Goal: Task Accomplishment & Management: Use online tool/utility

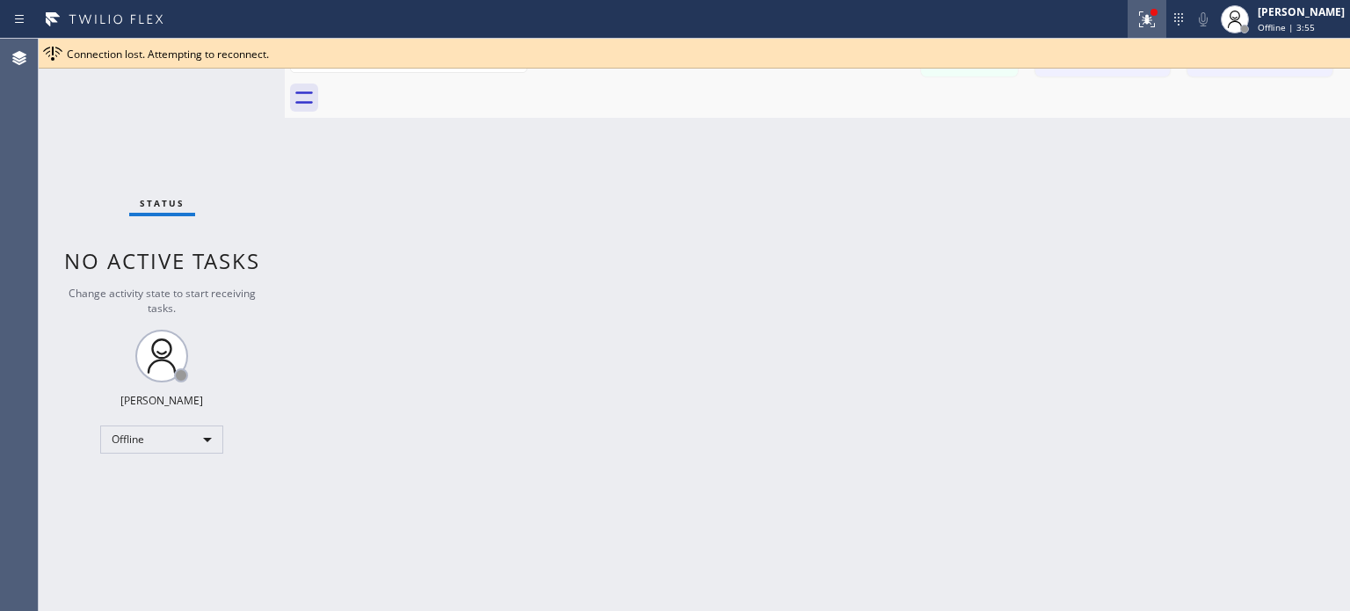
click at [1137, 17] on icon at bounding box center [1147, 19] width 21 height 21
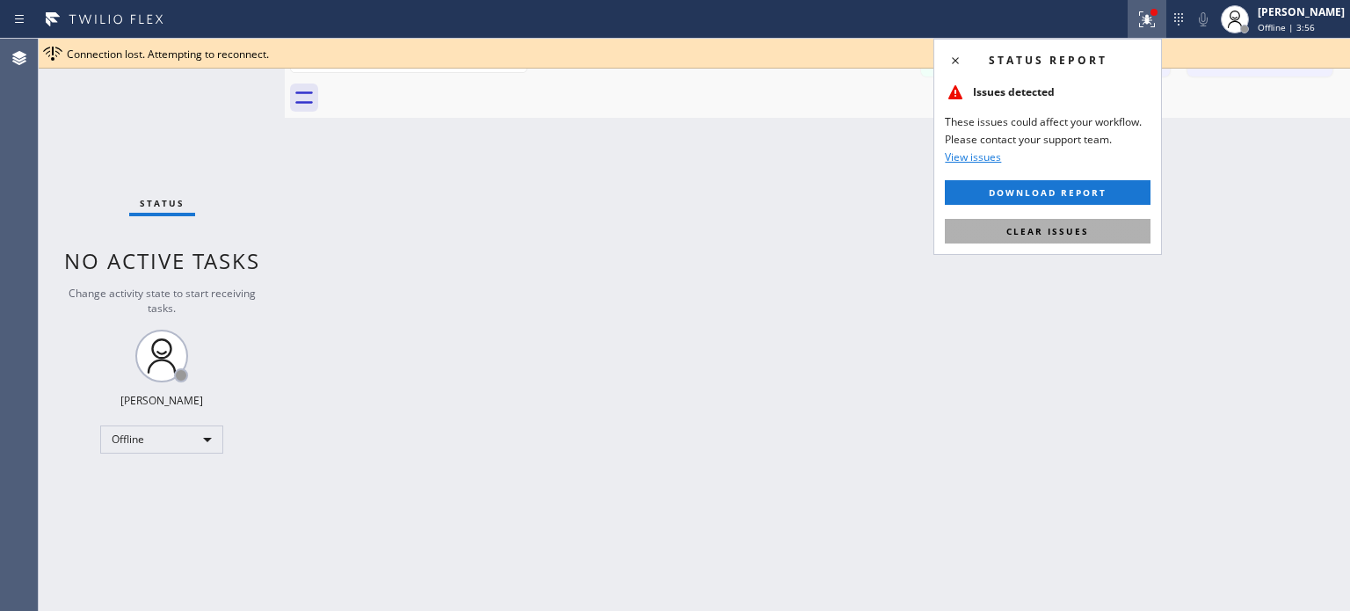
click at [1063, 227] on span "Clear issues" at bounding box center [1047, 231] width 83 height 12
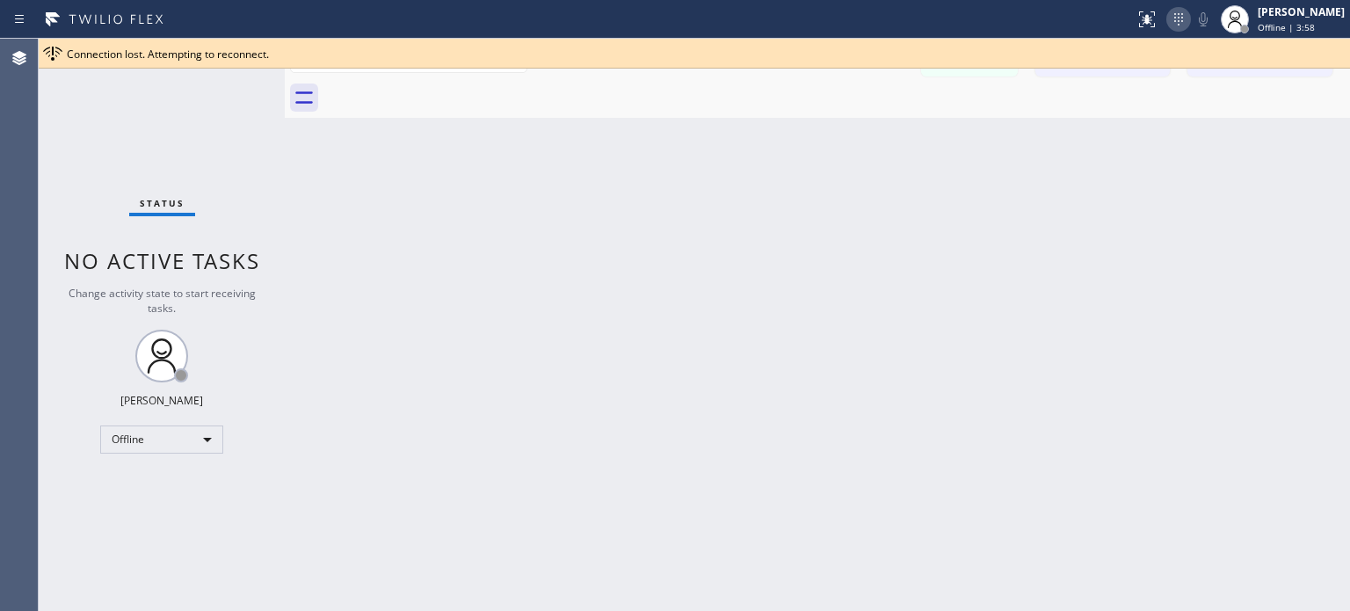
click at [1176, 20] on icon at bounding box center [1178, 19] width 21 height 21
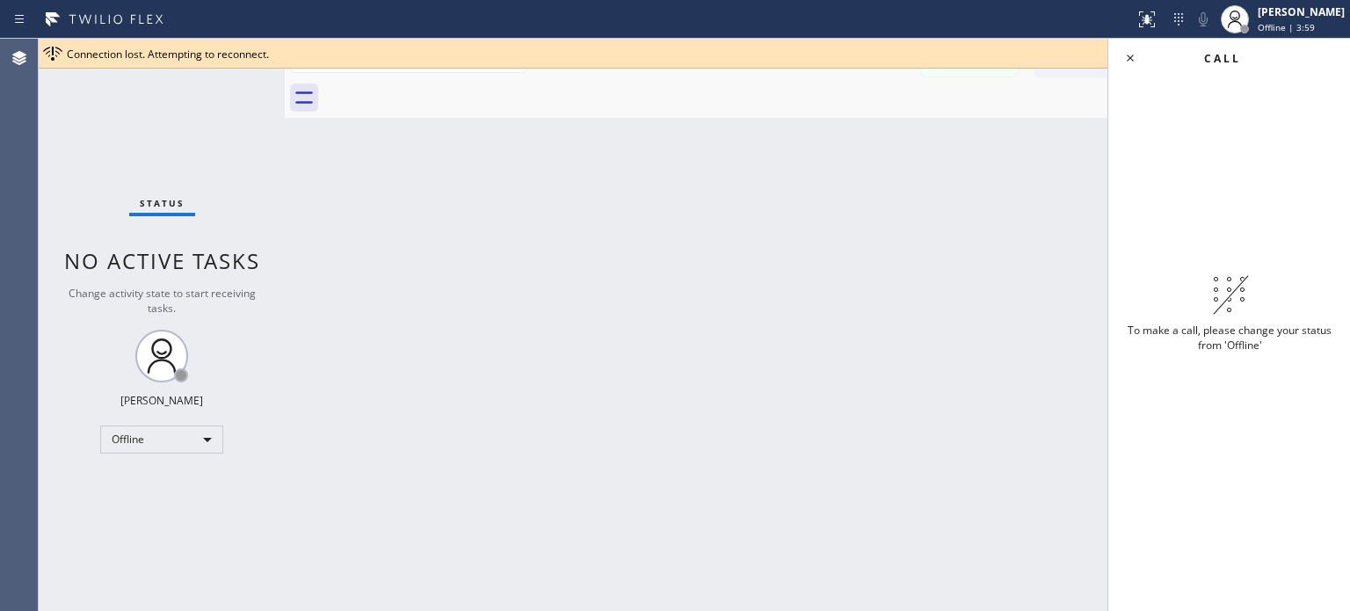
drag, startPoint x: 755, startPoint y: 316, endPoint x: 664, endPoint y: 334, distance: 93.3
click at [752, 316] on div "Back to Dashboard Change Sender ID Customers Technicians MI Mazharul Islam [DAT…" at bounding box center [817, 325] width 1065 height 572
click at [183, 435] on div "Offline" at bounding box center [161, 439] width 123 height 28
drag, startPoint x: 164, startPoint y: 484, endPoint x: 400, endPoint y: 393, distance: 252.7
click at [164, 483] on li "Available" at bounding box center [161, 484] width 120 height 21
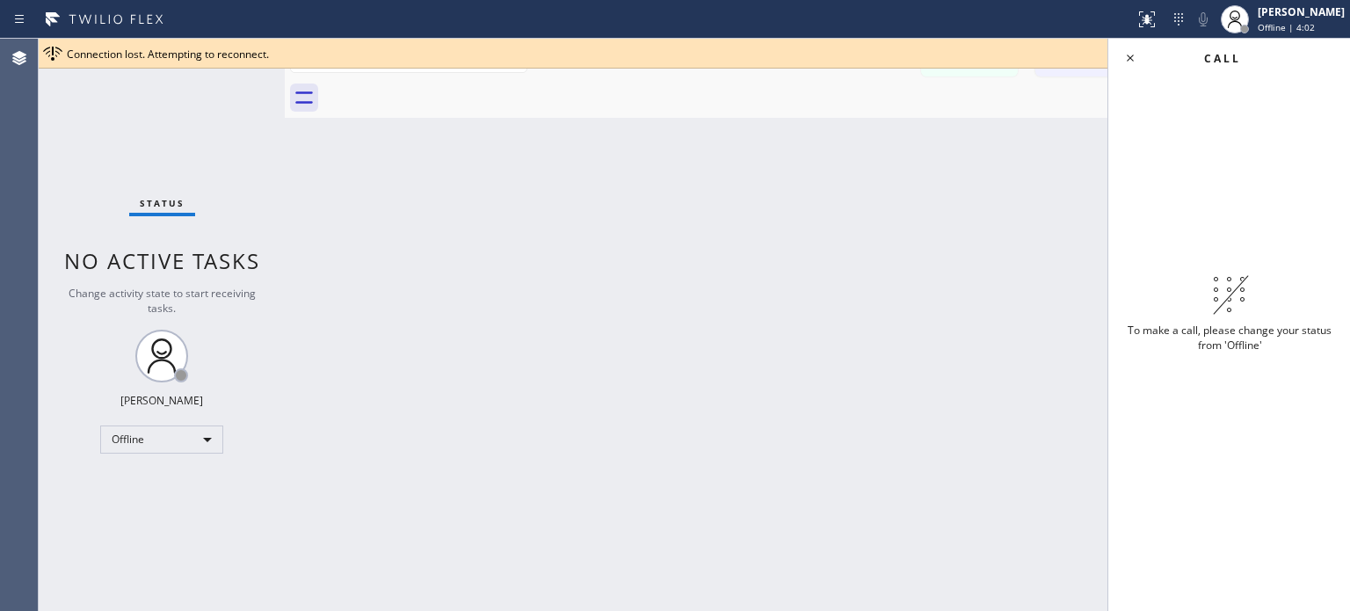
click at [995, 203] on div "Back to Dashboard Change Sender ID Customers Technicians MI Mazharul Islam [DAT…" at bounding box center [817, 325] width 1065 height 572
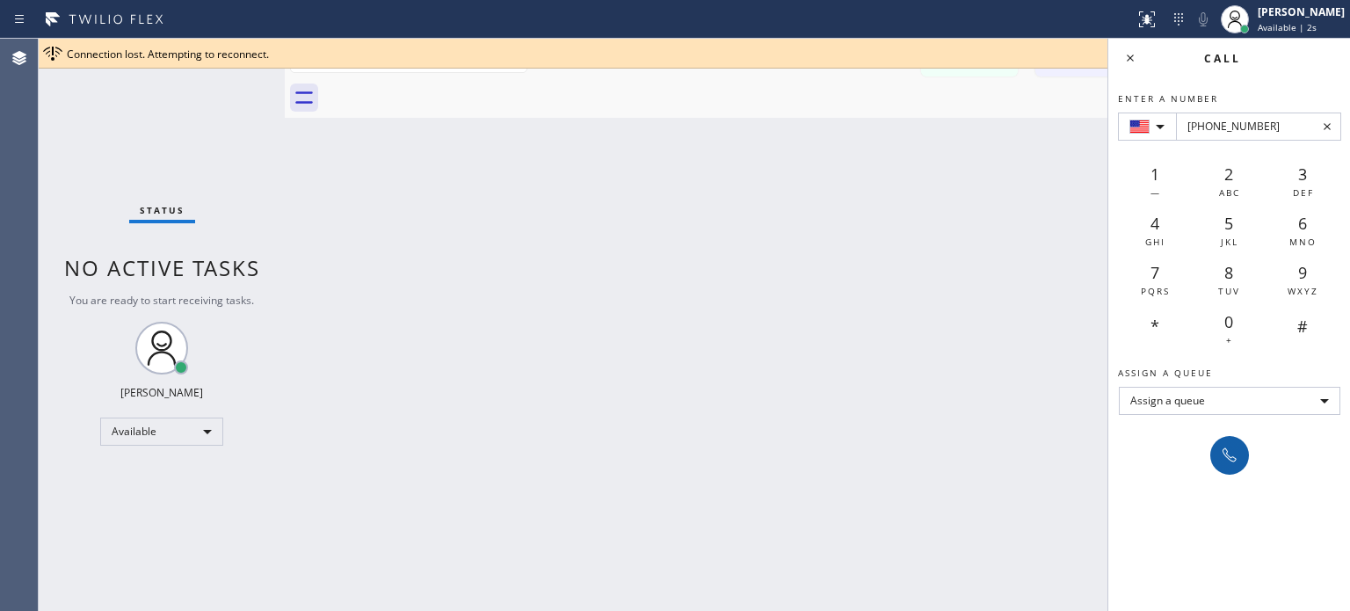
type input "[PHONE_NUMBER]"
click at [1220, 442] on button at bounding box center [1229, 455] width 39 height 39
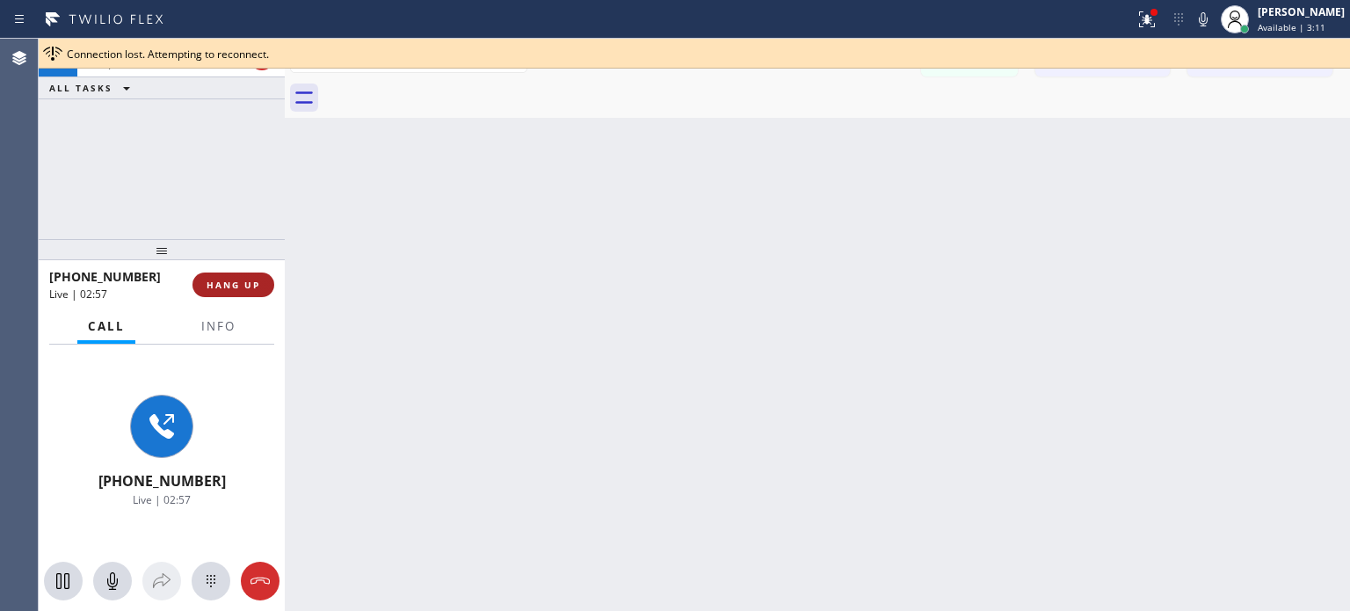
click at [243, 279] on span "HANG UP" at bounding box center [234, 285] width 54 height 12
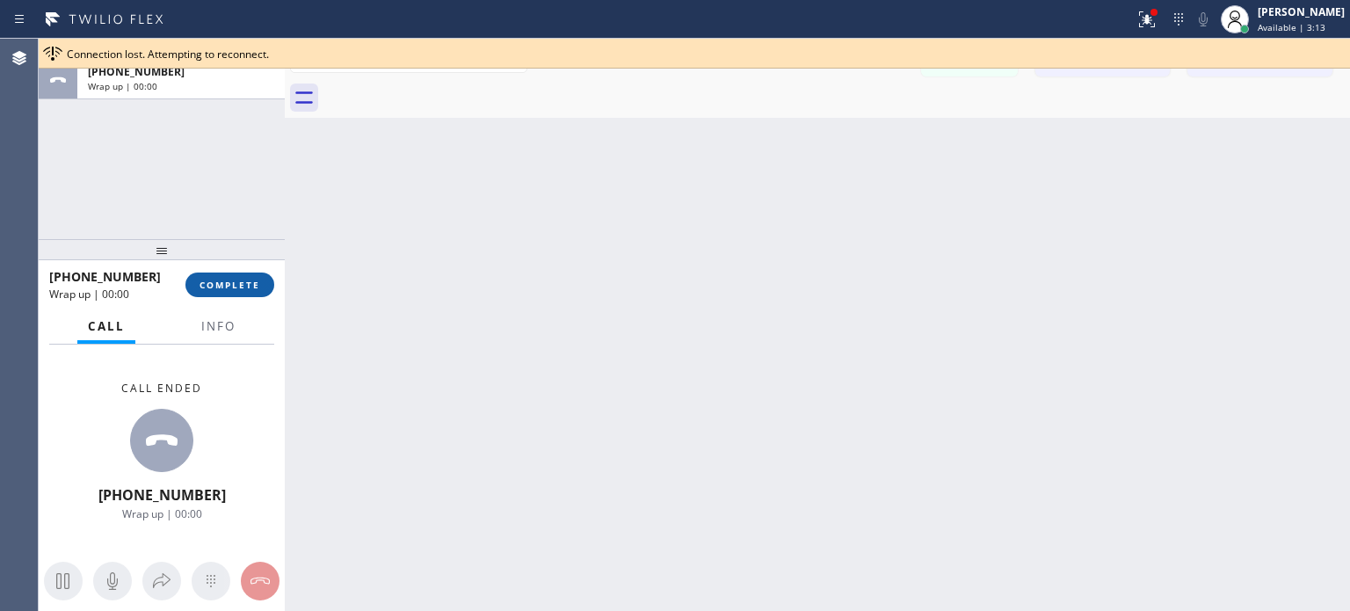
click at [224, 287] on span "COMPLETE" at bounding box center [230, 285] width 61 height 12
click at [1137, 23] on icon at bounding box center [1147, 19] width 21 height 21
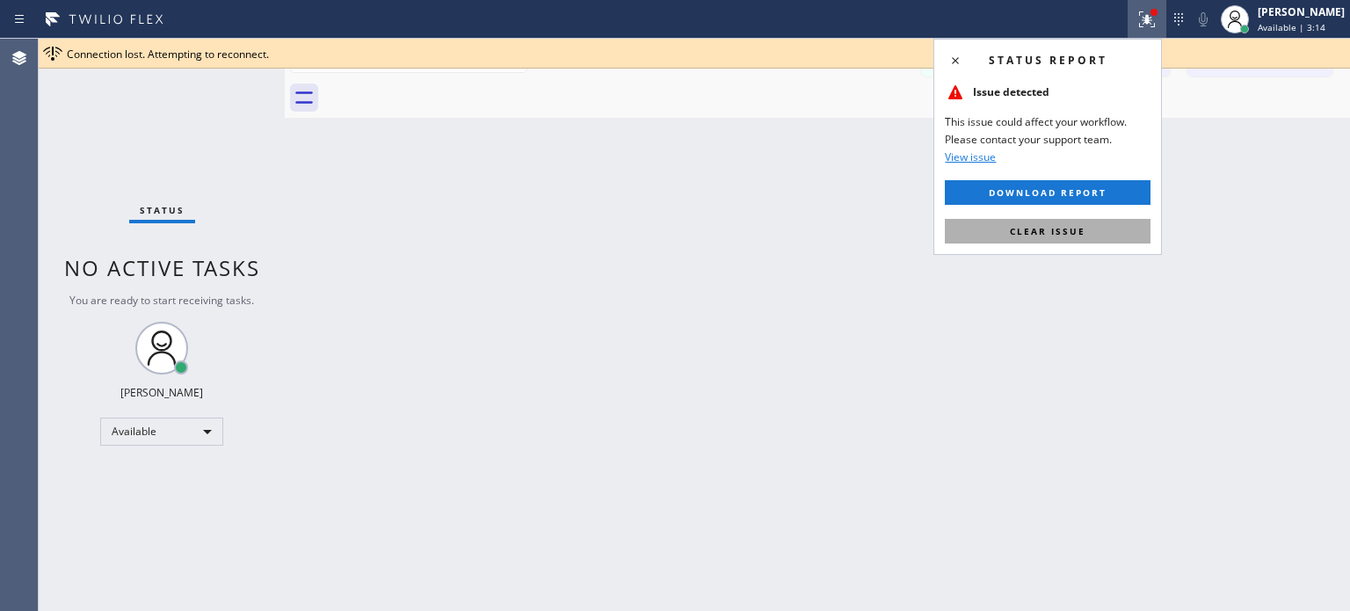
click at [1058, 235] on span "Clear issue" at bounding box center [1048, 231] width 76 height 12
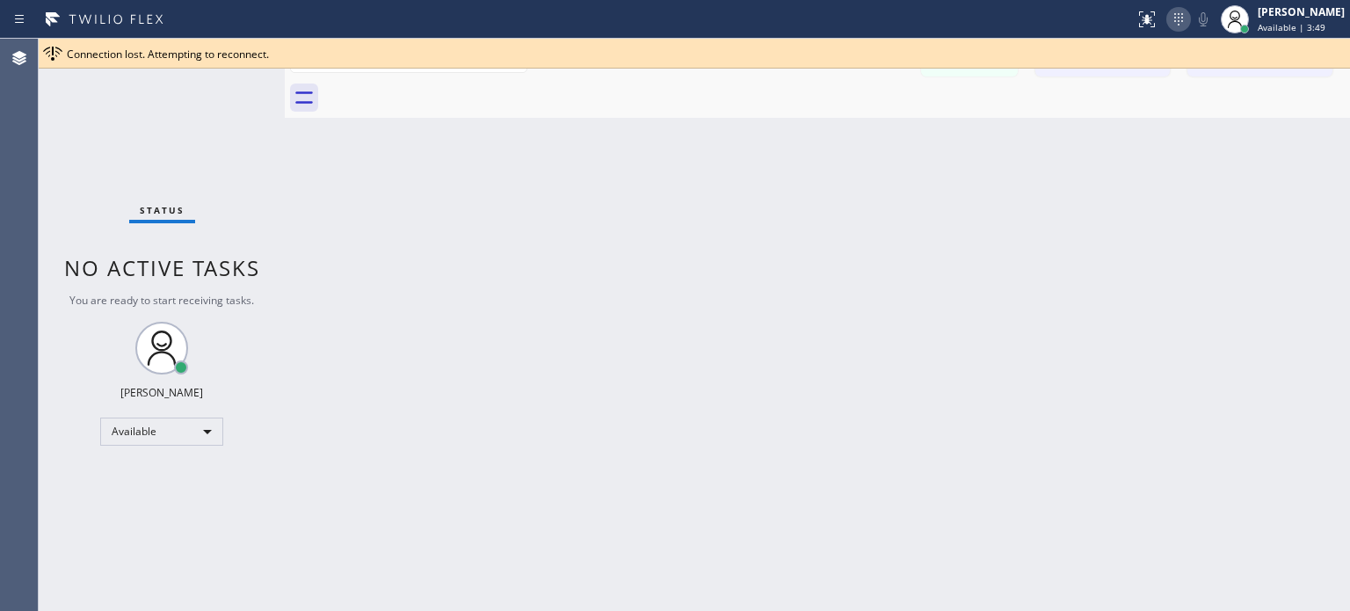
click at [1175, 16] on icon at bounding box center [1178, 19] width 21 height 21
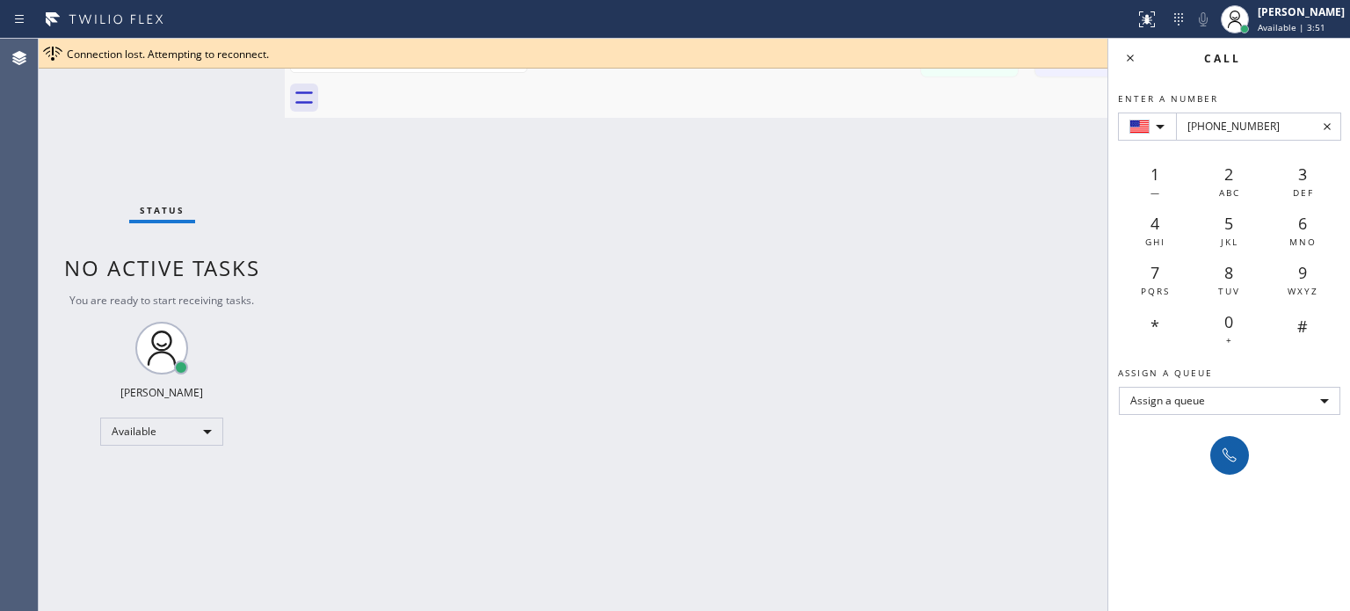
type input "[PHONE_NUMBER]"
click at [1226, 460] on icon at bounding box center [1229, 455] width 21 height 21
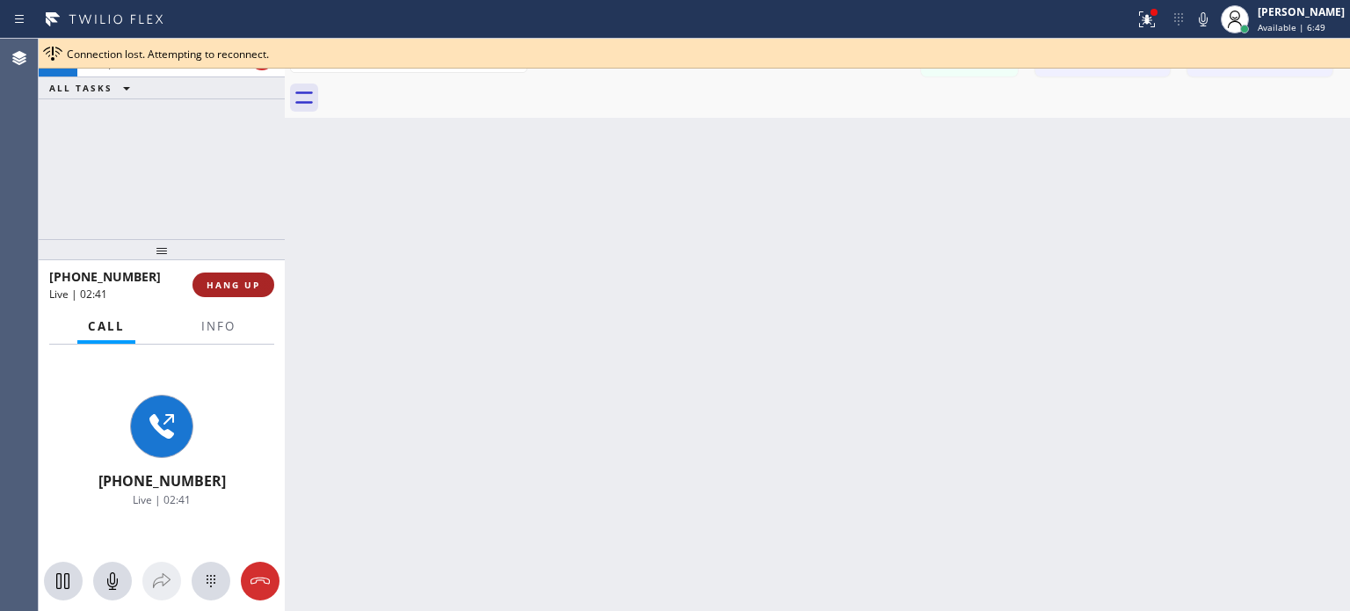
click at [256, 290] on span "HANG UP" at bounding box center [234, 285] width 54 height 12
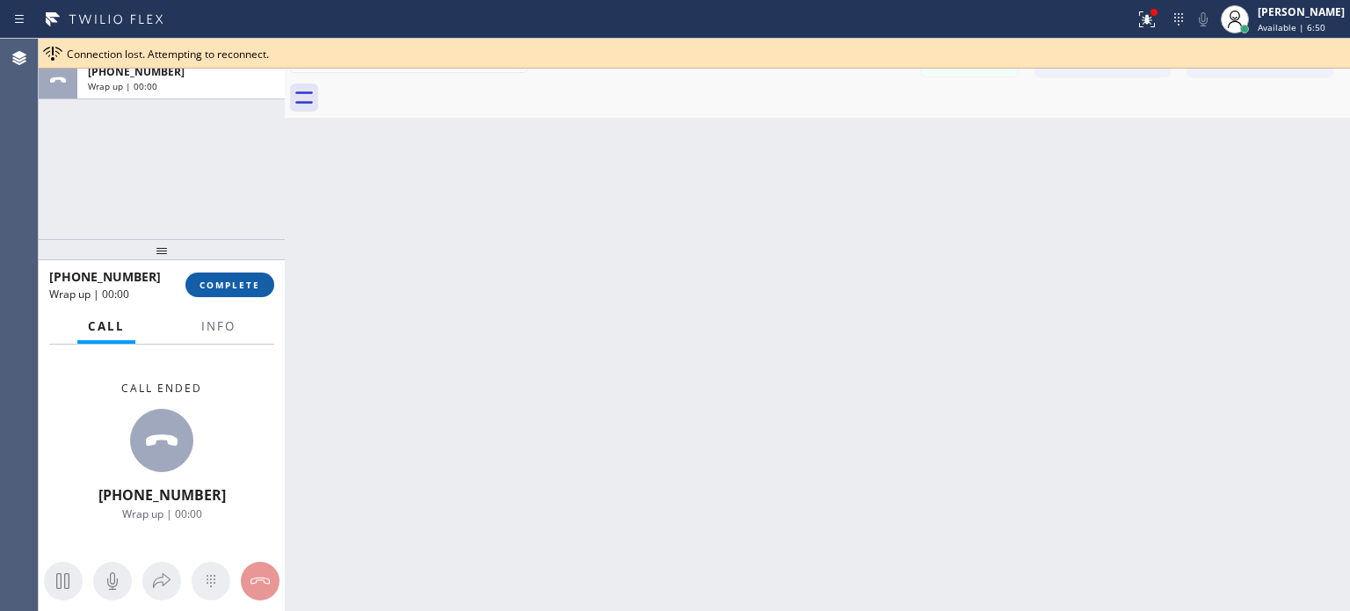
click at [231, 285] on span "COMPLETE" at bounding box center [230, 285] width 61 height 12
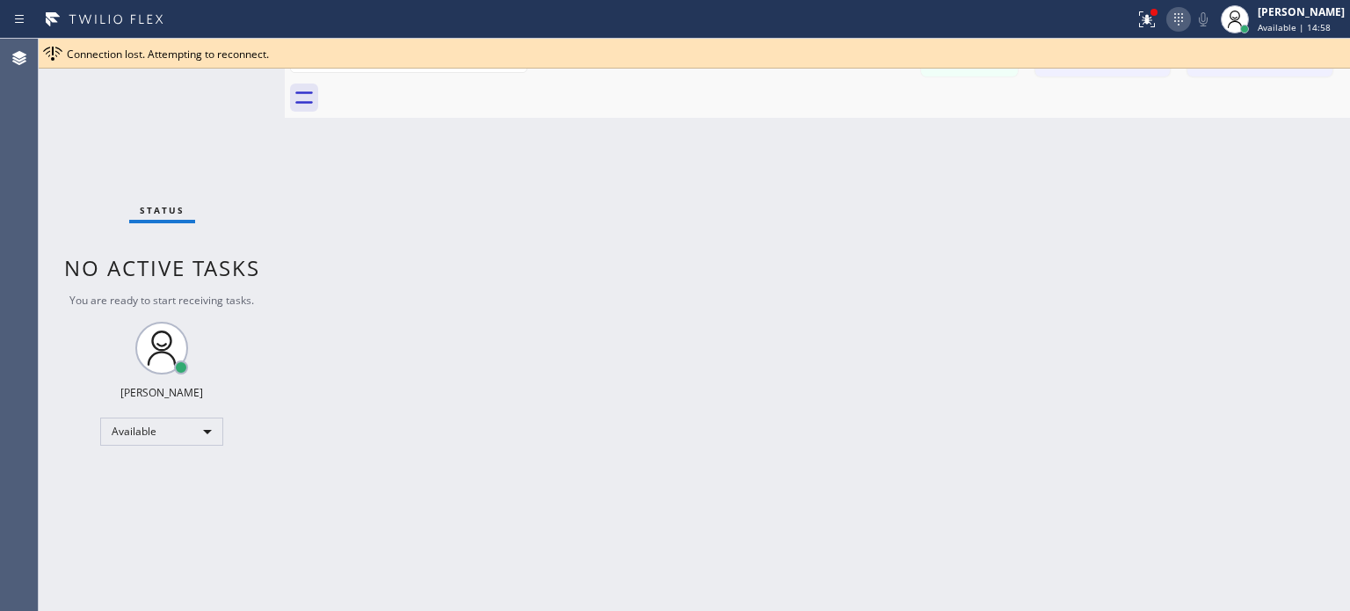
click at [1181, 20] on icon at bounding box center [1178, 19] width 21 height 21
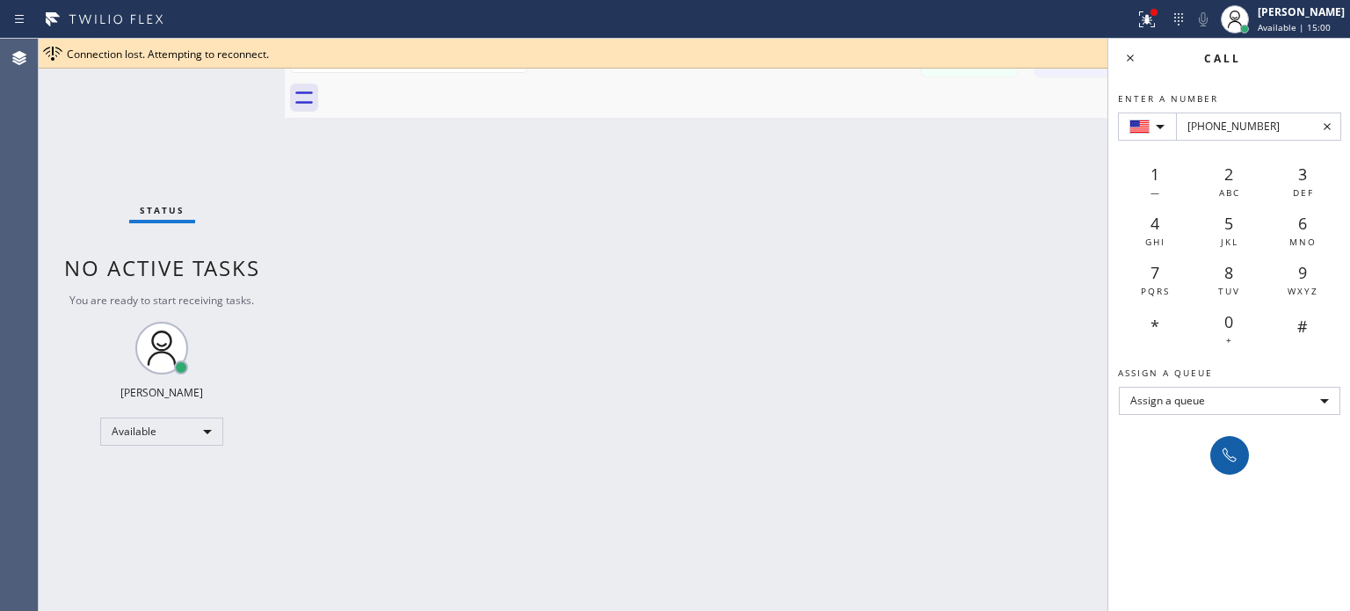
type input "[PHONE_NUMBER]"
click at [1230, 457] on icon at bounding box center [1229, 455] width 21 height 21
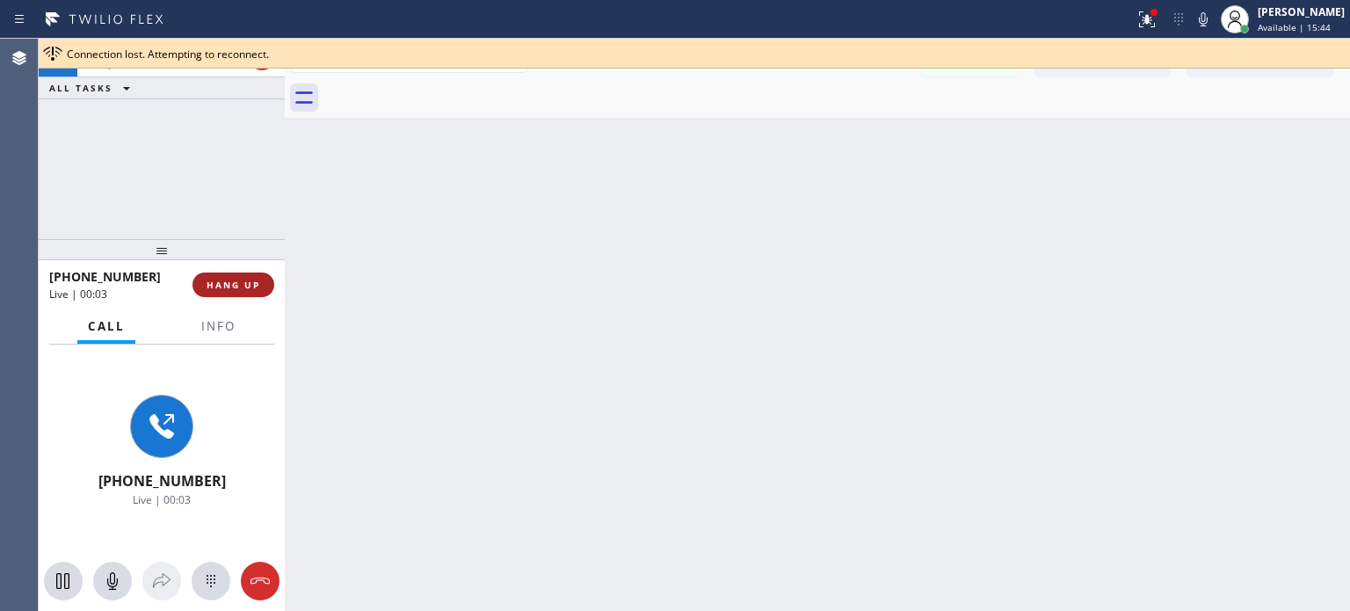
click at [250, 287] on span "HANG UP" at bounding box center [234, 285] width 54 height 12
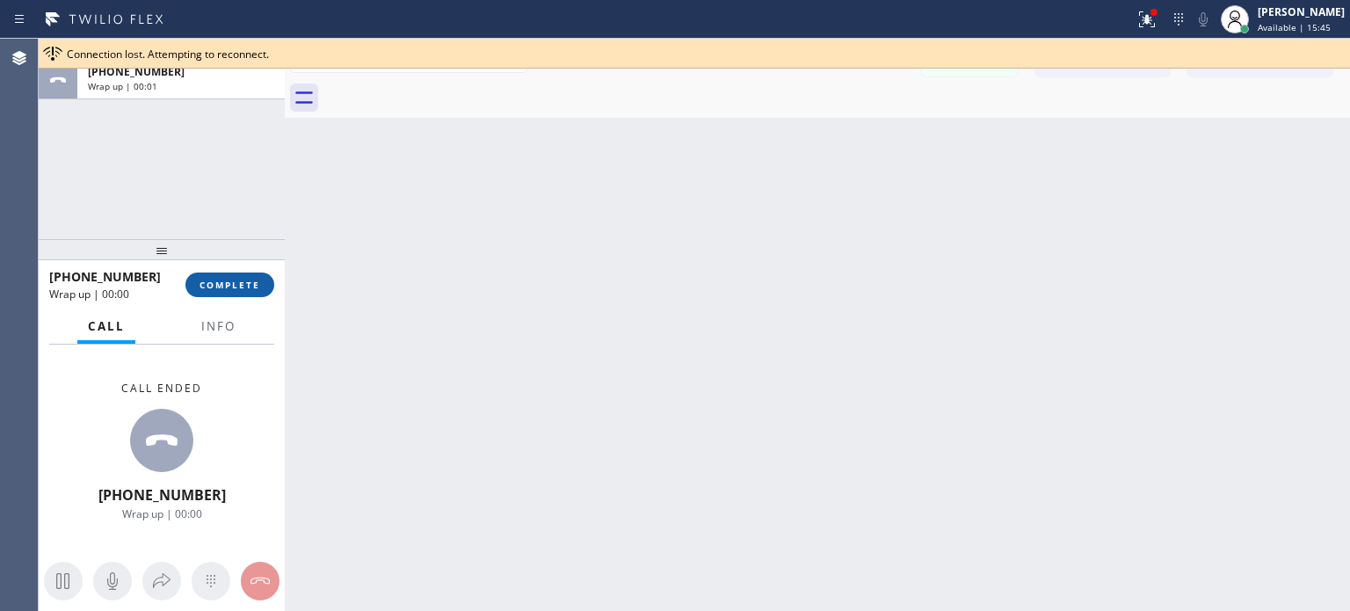
drag, startPoint x: 240, startPoint y: 283, endPoint x: 257, endPoint y: 4, distance: 279.1
click at [240, 282] on span "COMPLETE" at bounding box center [230, 285] width 61 height 12
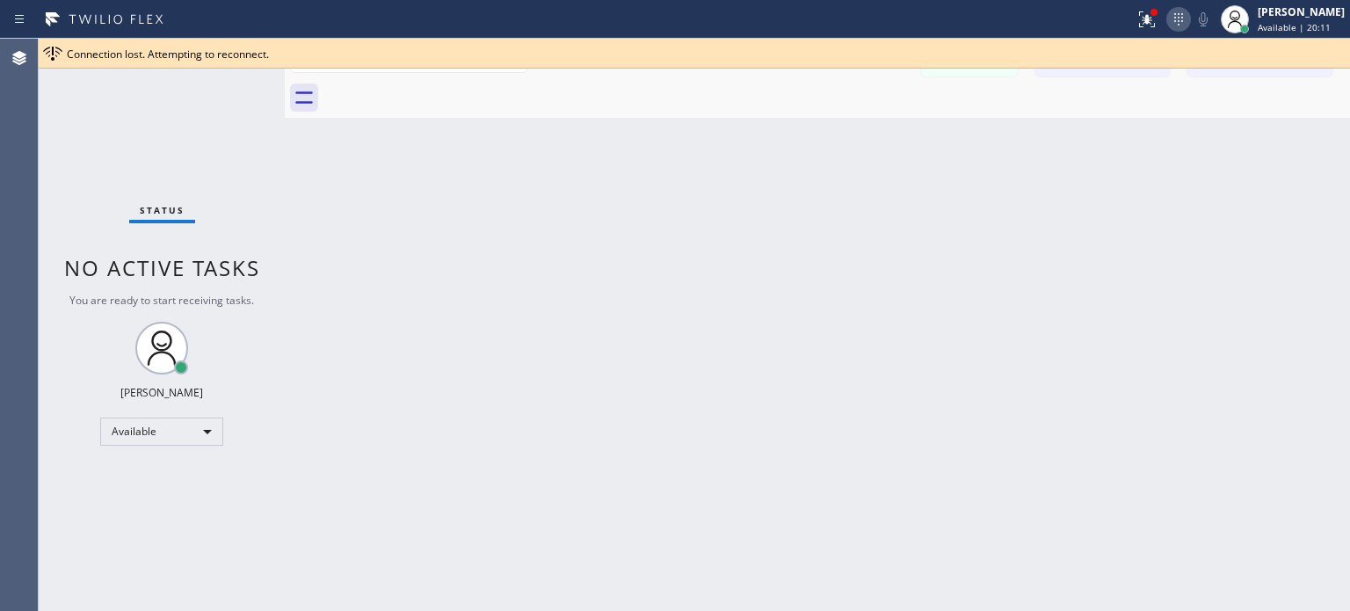
click at [1175, 15] on icon at bounding box center [1178, 19] width 21 height 21
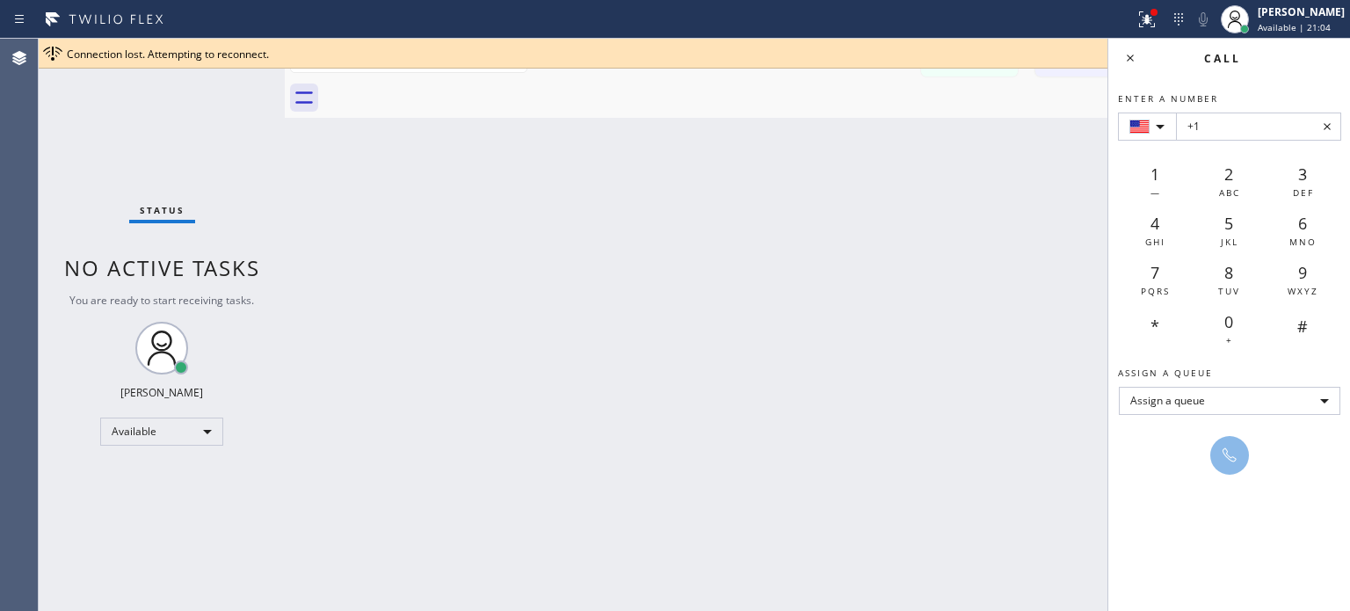
click at [1224, 142] on div "+1 1 — 2 ABC 3 DEF 4 GHI 5 JKL 6 MNO 7 PQRS 8 TUV 9 WXYZ * 0 + #" at bounding box center [1229, 232] width 223 height 239
click at [1224, 133] on input "+1" at bounding box center [1258, 127] width 165 height 28
paste input "[PHONE_NUMBER]"
type input "+1 [PHONE_NUMBER]"
click at [1224, 452] on icon at bounding box center [1229, 455] width 21 height 21
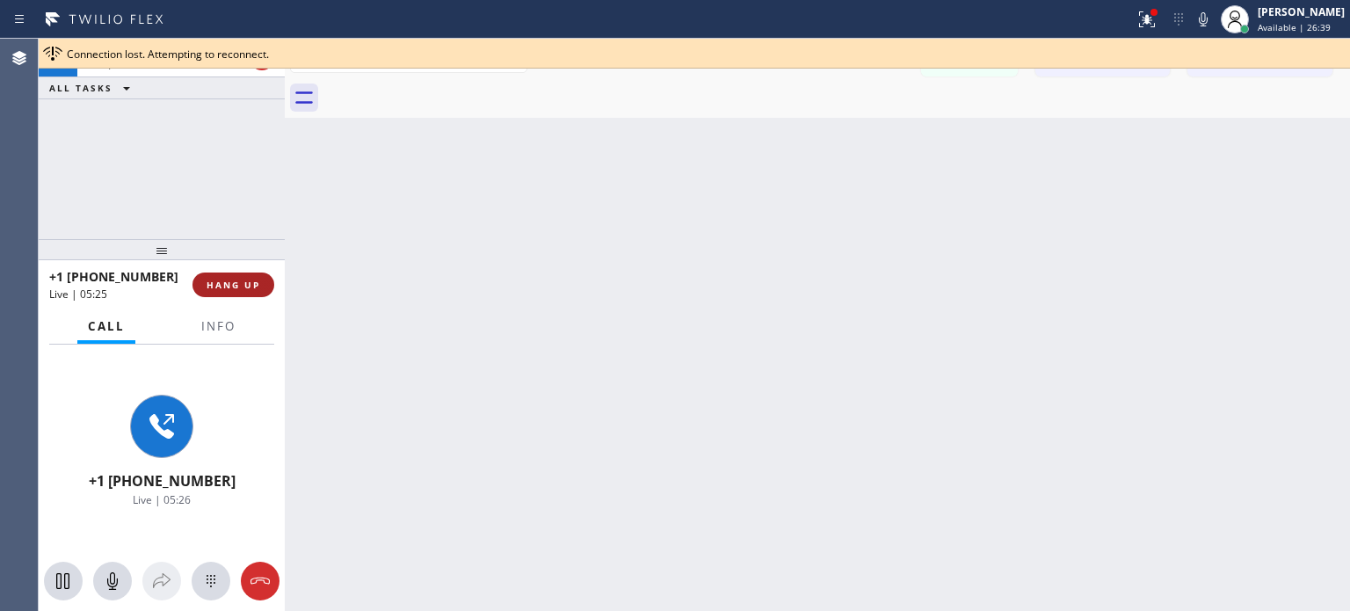
click at [236, 287] on span "HANG UP" at bounding box center [234, 285] width 54 height 12
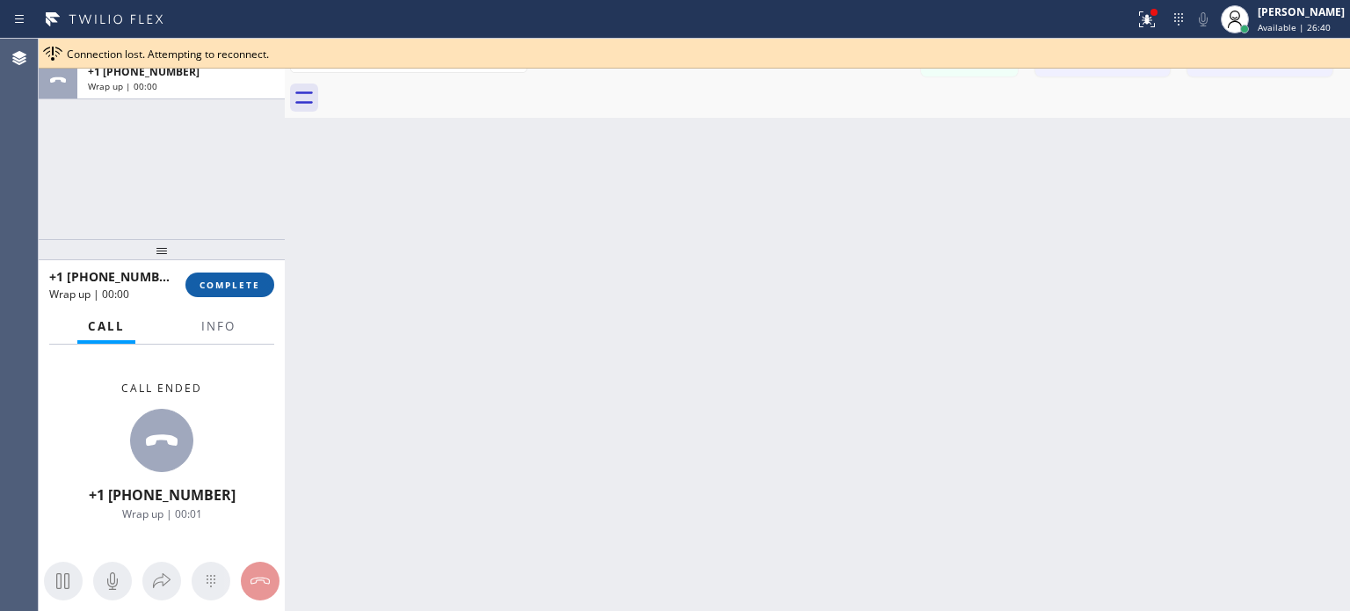
click at [243, 287] on span "COMPLETE" at bounding box center [230, 285] width 61 height 12
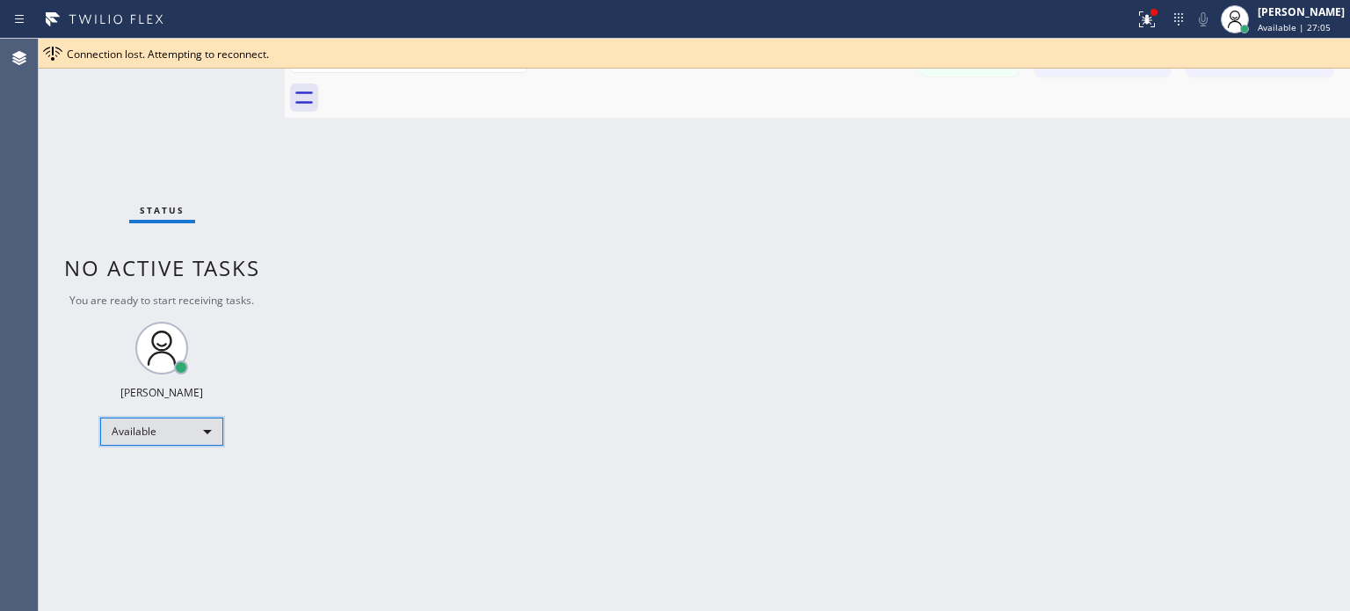
click at [210, 428] on div "Available" at bounding box center [161, 432] width 123 height 28
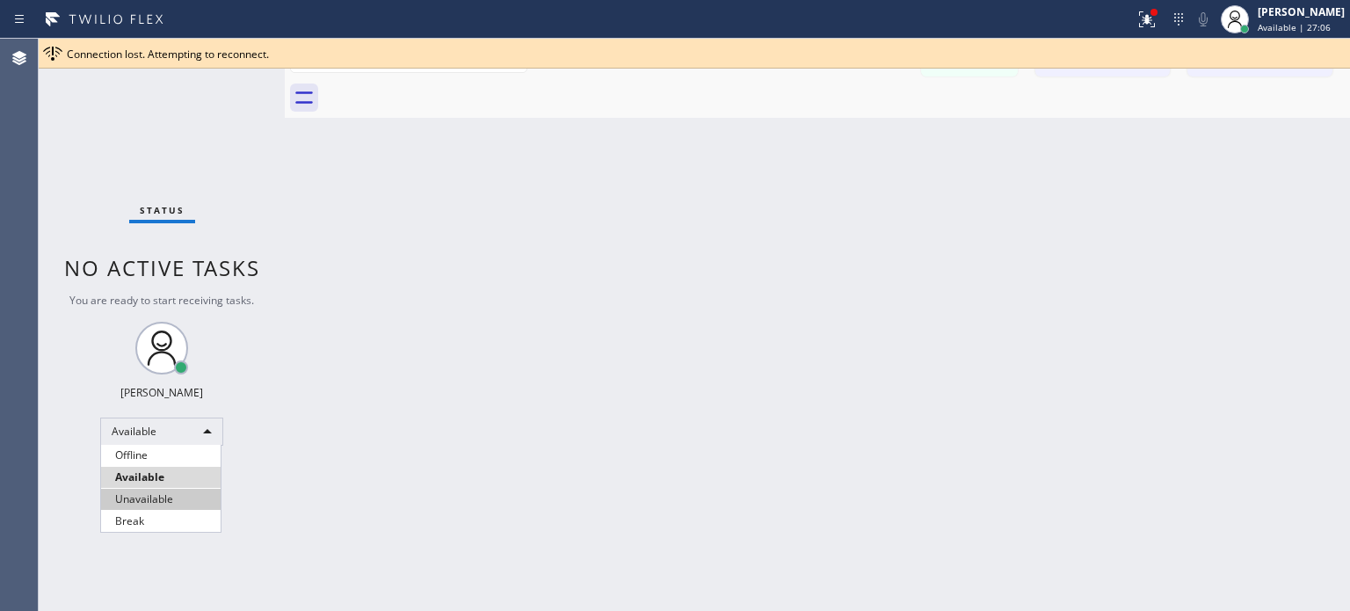
click at [140, 490] on li "Unavailable" at bounding box center [161, 499] width 120 height 21
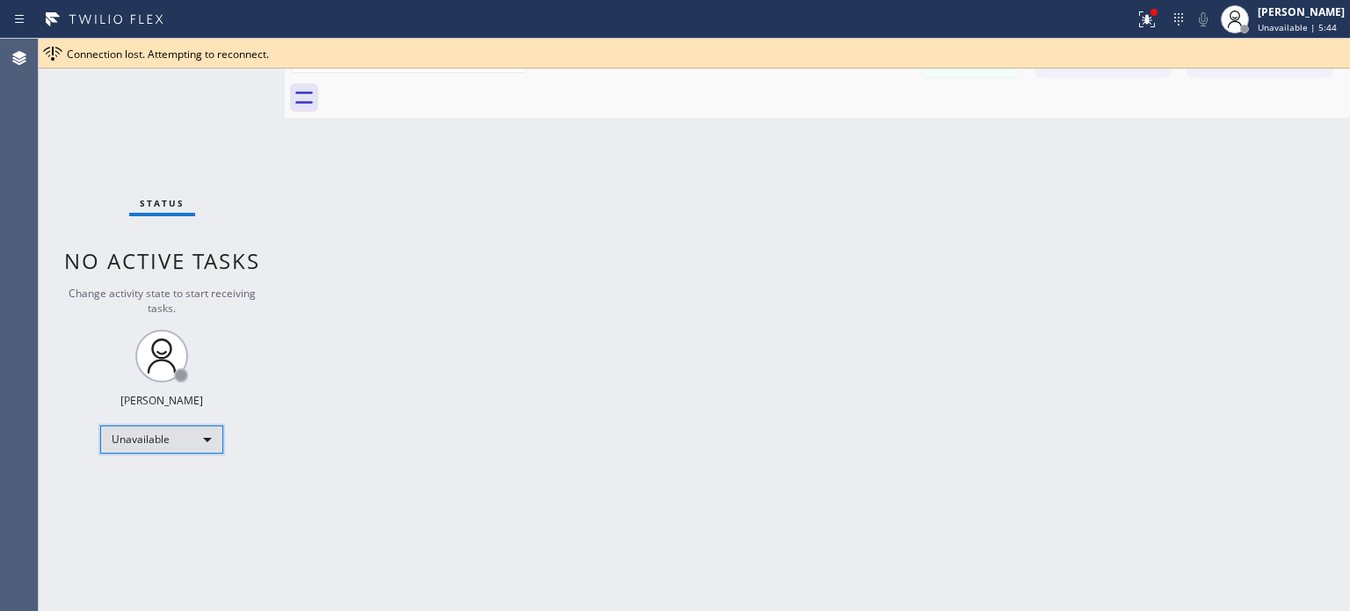
click at [142, 435] on div "Unavailable" at bounding box center [161, 439] width 123 height 28
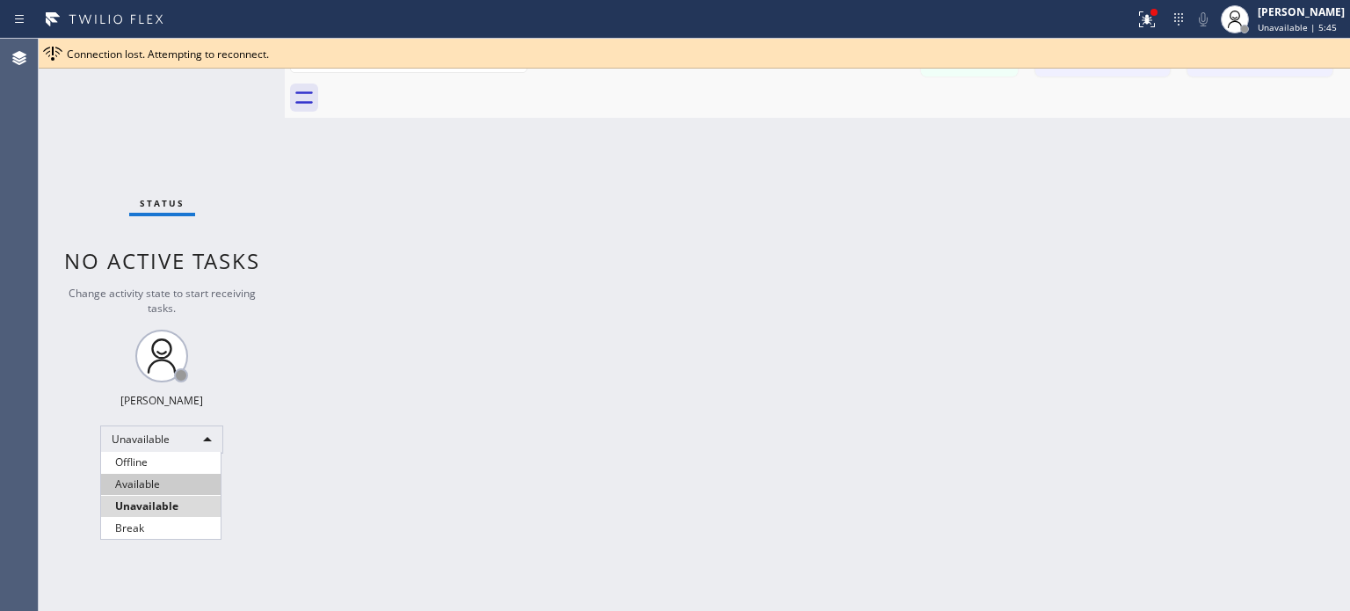
click at [145, 487] on li "Available" at bounding box center [161, 484] width 120 height 21
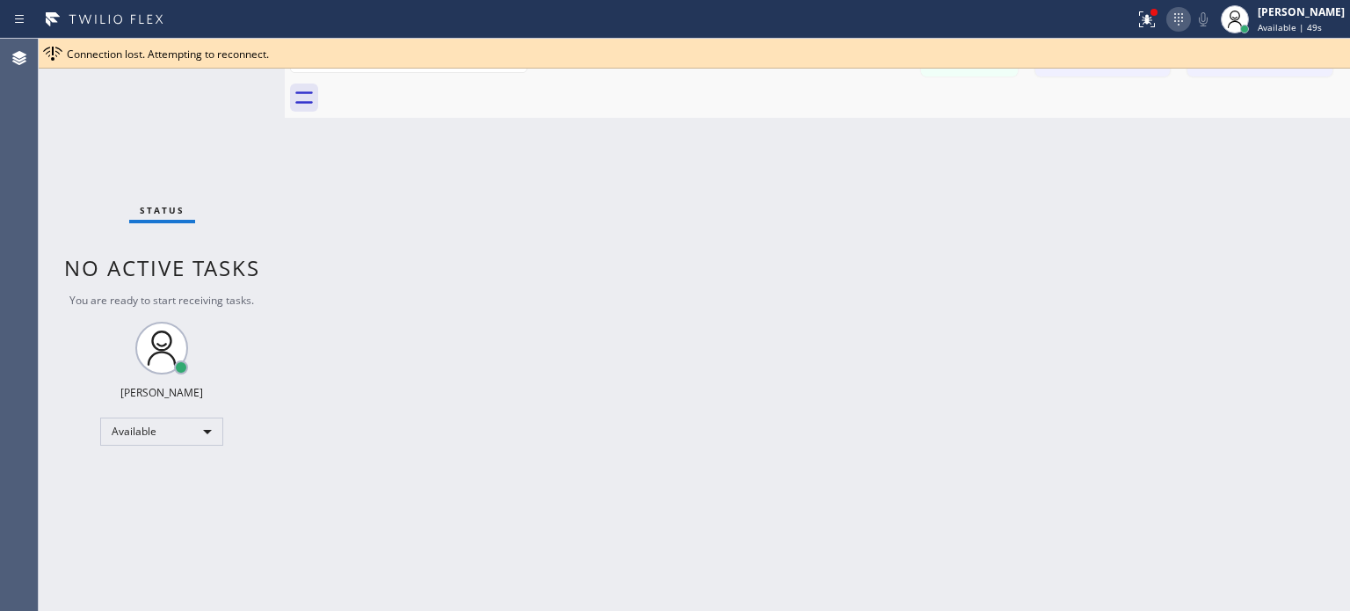
click at [1173, 30] on button at bounding box center [1178, 19] width 25 height 25
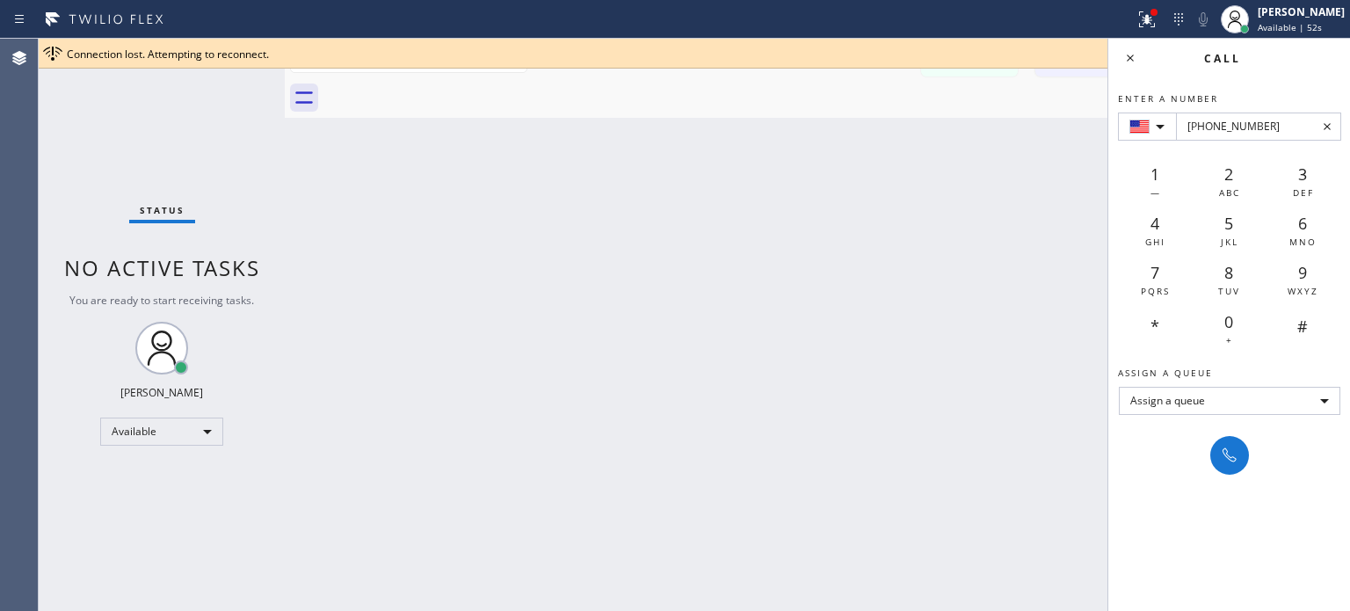
type input "[PHONE_NUMBER]"
click at [1222, 454] on icon at bounding box center [1229, 455] width 21 height 21
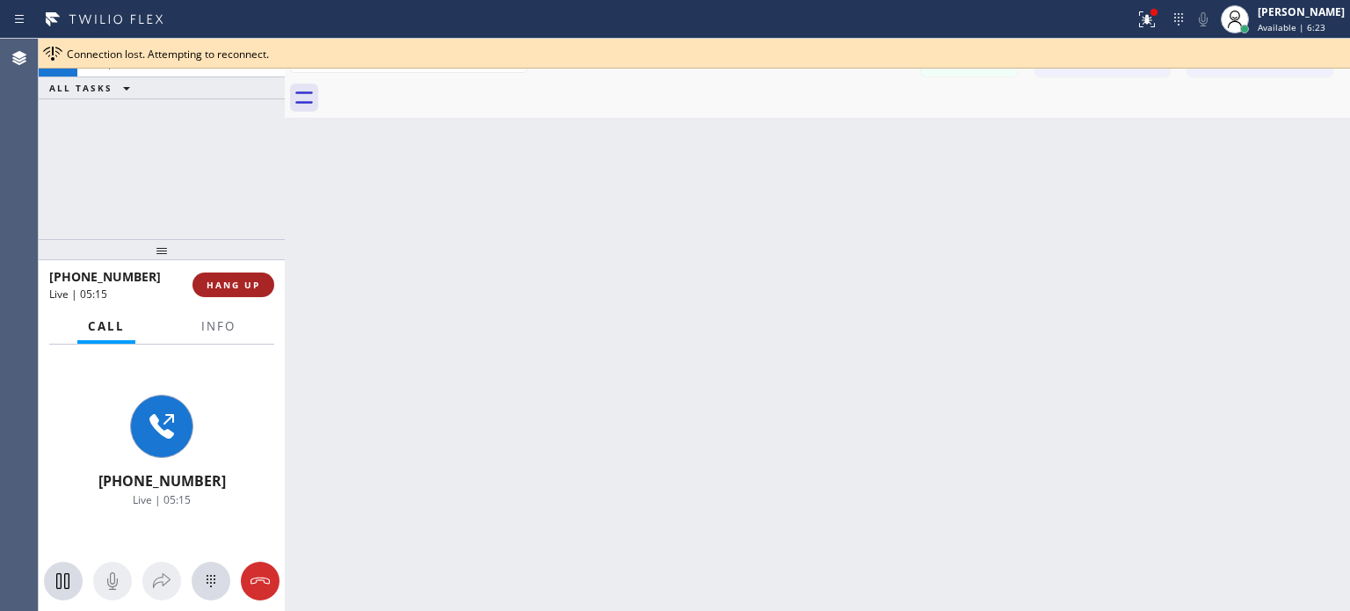
click at [236, 276] on button "HANG UP" at bounding box center [233, 284] width 82 height 25
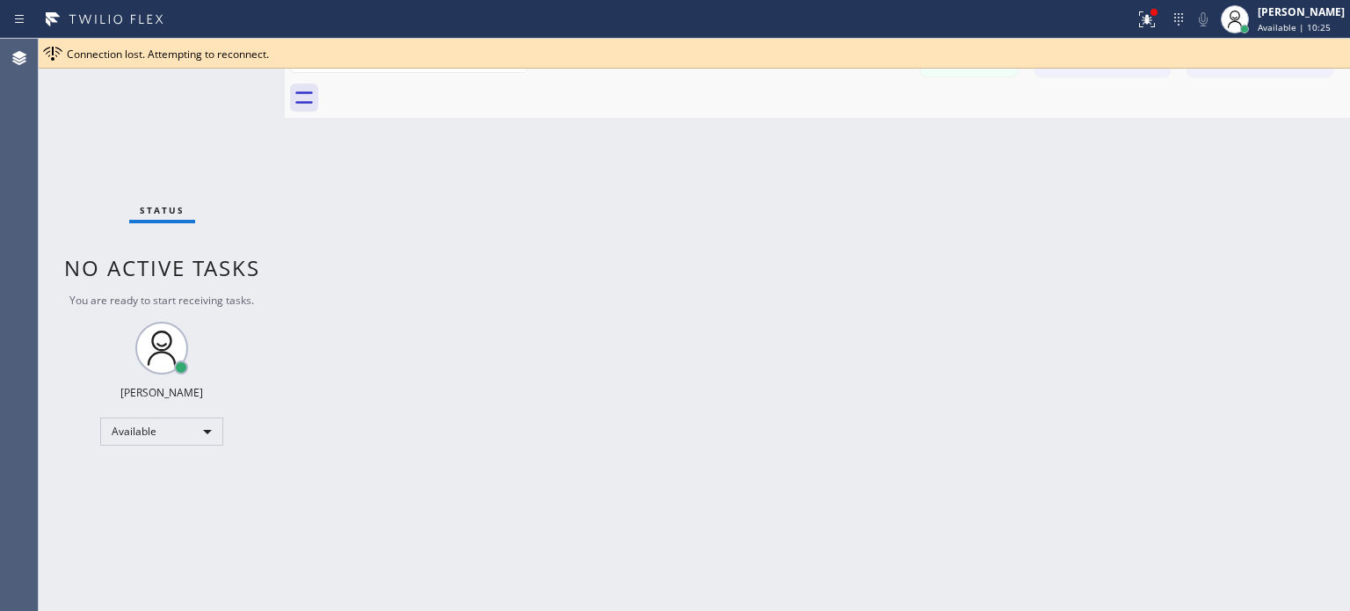
click at [1173, 31] on div "Status report Issues detected These issues could affect your workflow. Please c…" at bounding box center [1239, 19] width 222 height 39
click at [1173, 25] on icon at bounding box center [1178, 19] width 21 height 21
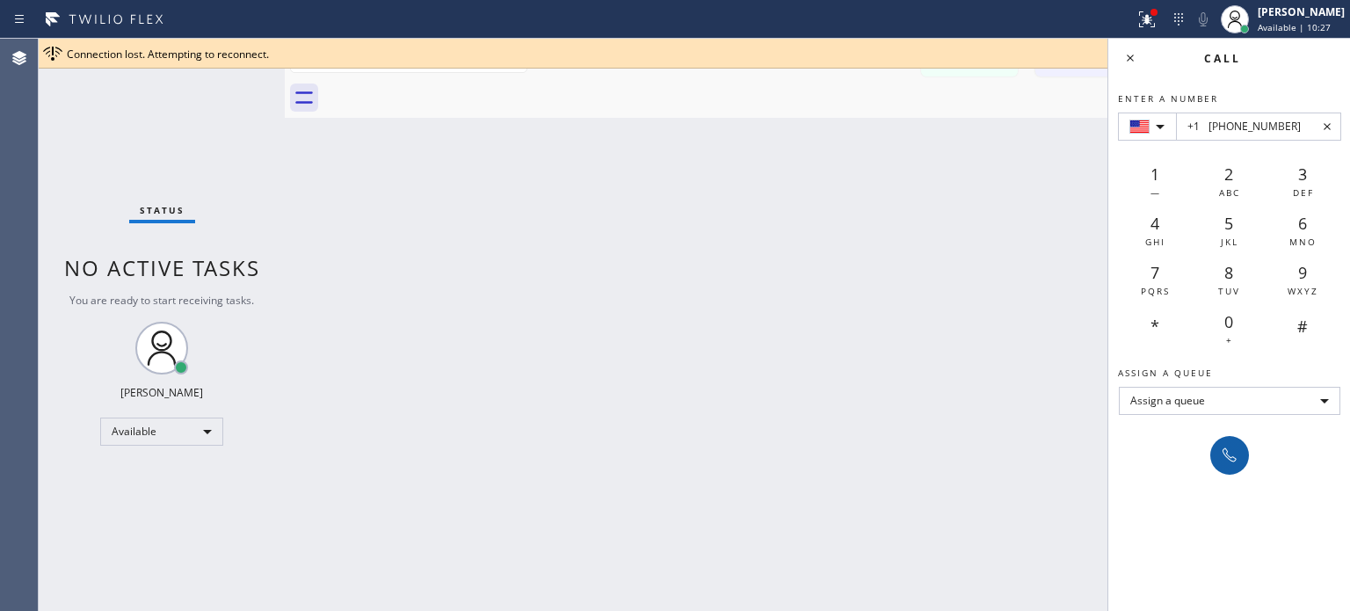
type input "+1 [PHONE_NUMBER]"
click at [1231, 453] on icon at bounding box center [1229, 455] width 21 height 21
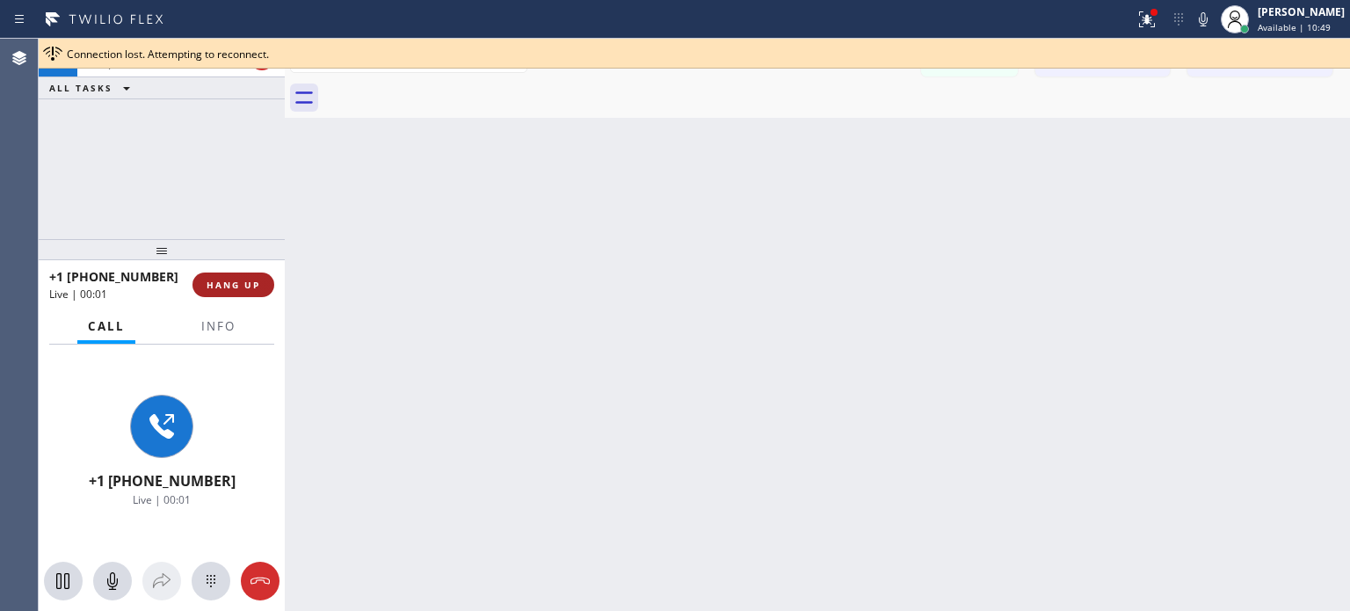
click at [252, 287] on span "HANG UP" at bounding box center [234, 285] width 54 height 12
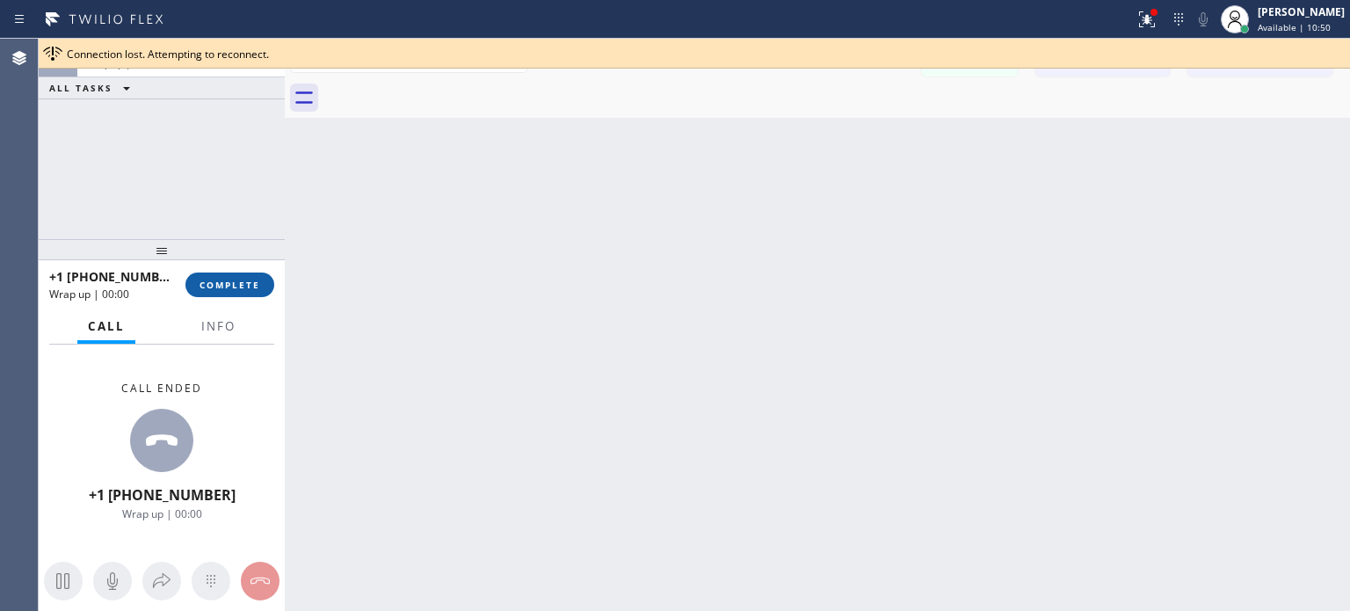
click at [251, 287] on span "COMPLETE" at bounding box center [230, 285] width 61 height 12
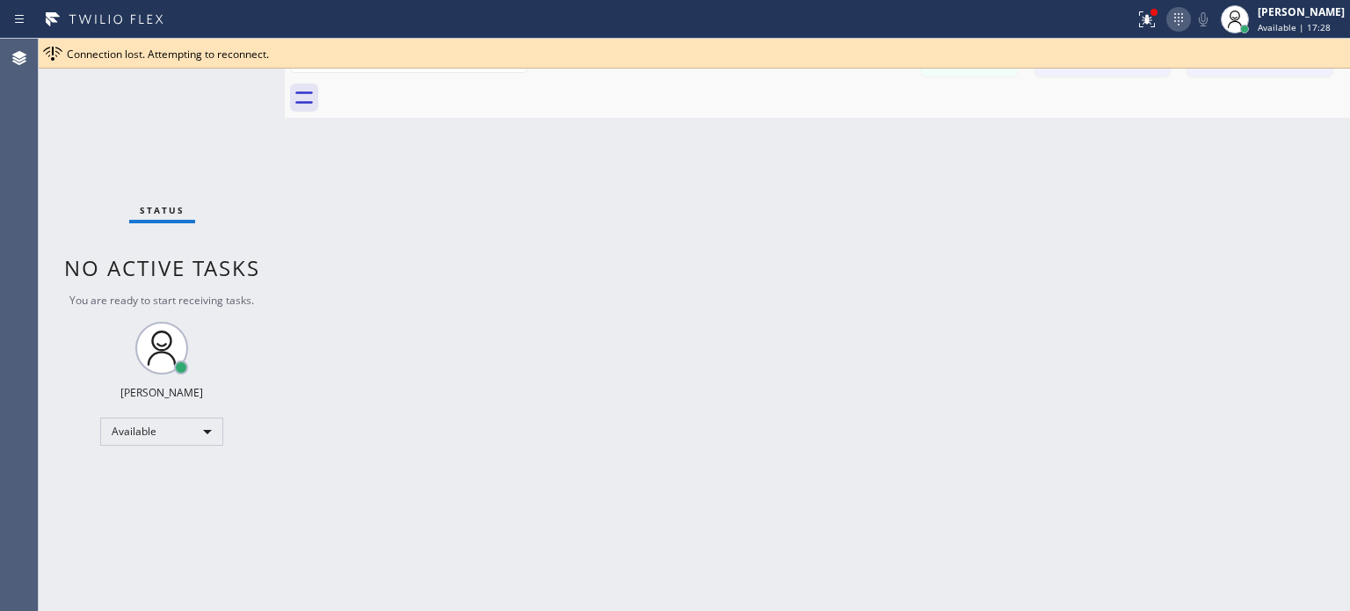
click at [1178, 14] on icon at bounding box center [1178, 19] width 21 height 21
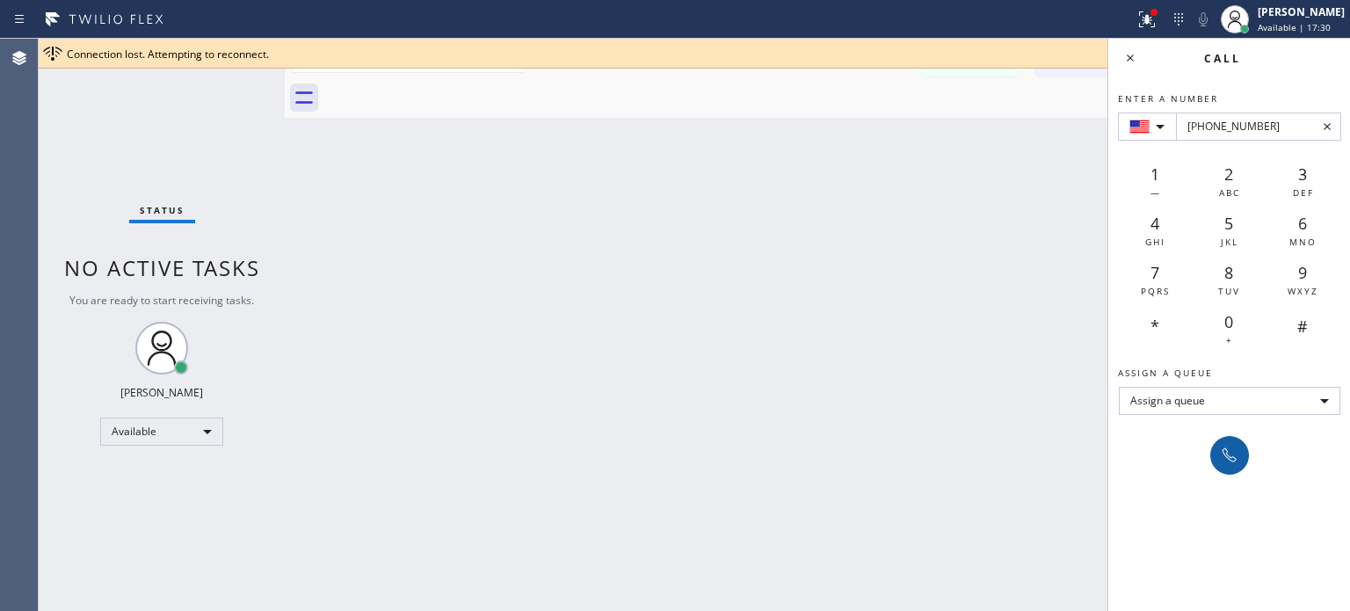
type input "[PHONE_NUMBER]"
click at [1220, 452] on icon at bounding box center [1229, 455] width 21 height 21
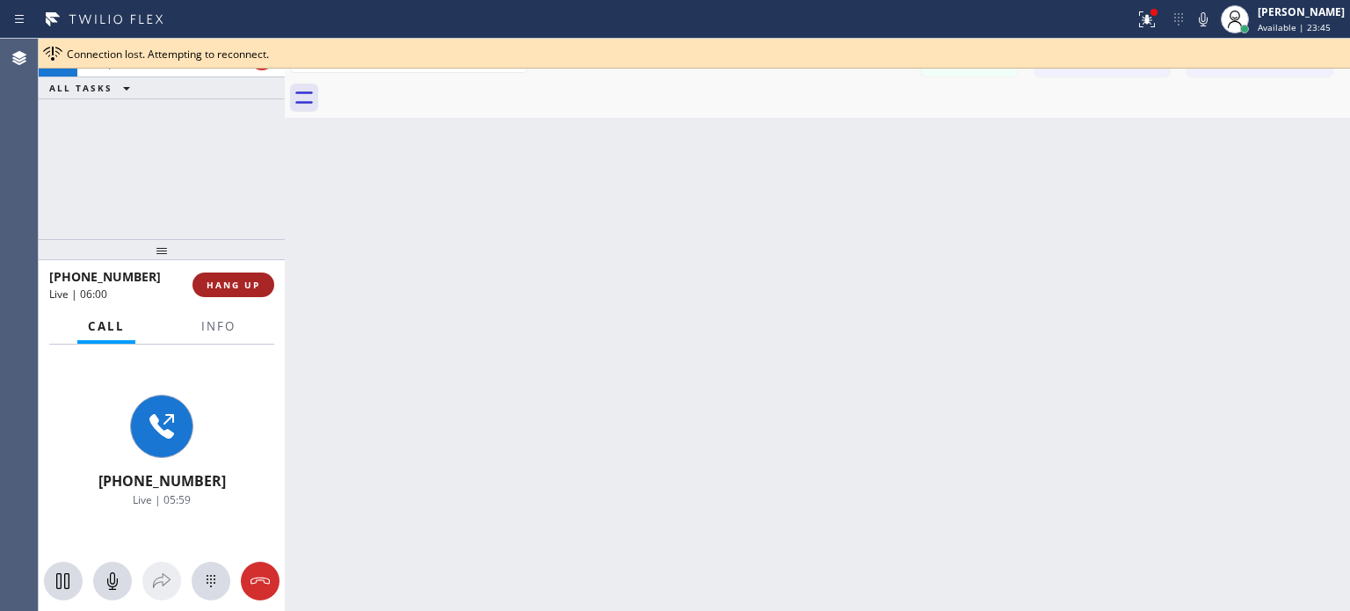
click at [234, 282] on span "HANG UP" at bounding box center [234, 285] width 54 height 12
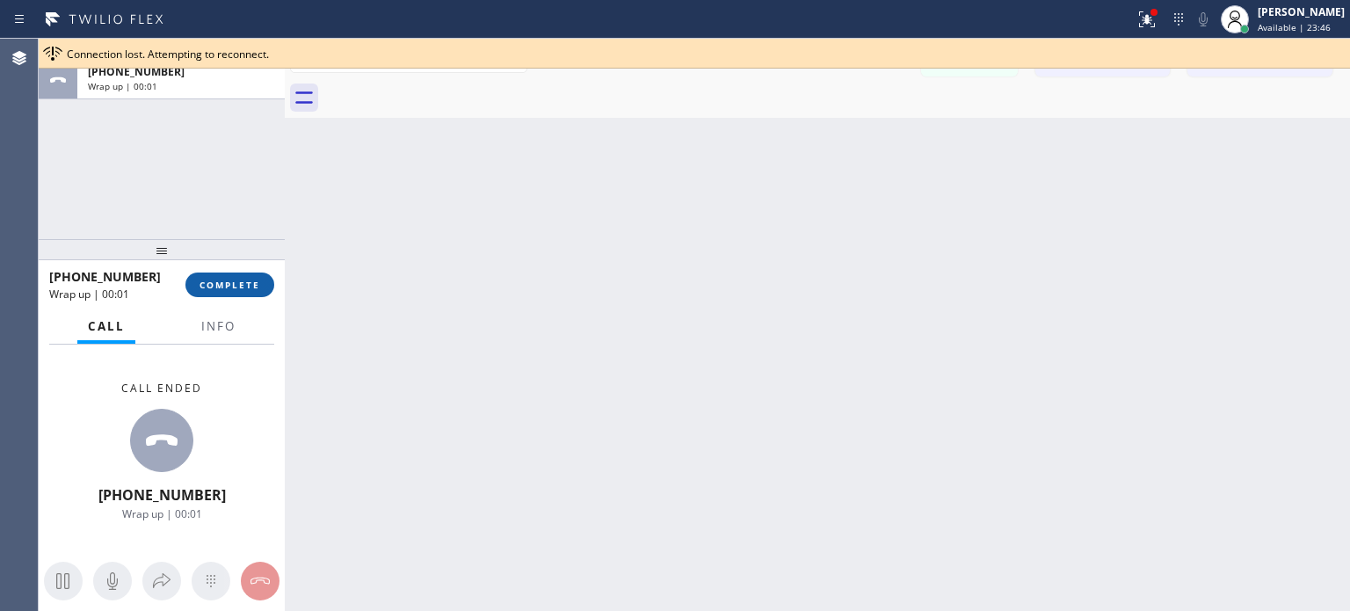
click at [230, 277] on button "COMPLETE" at bounding box center [229, 284] width 89 height 25
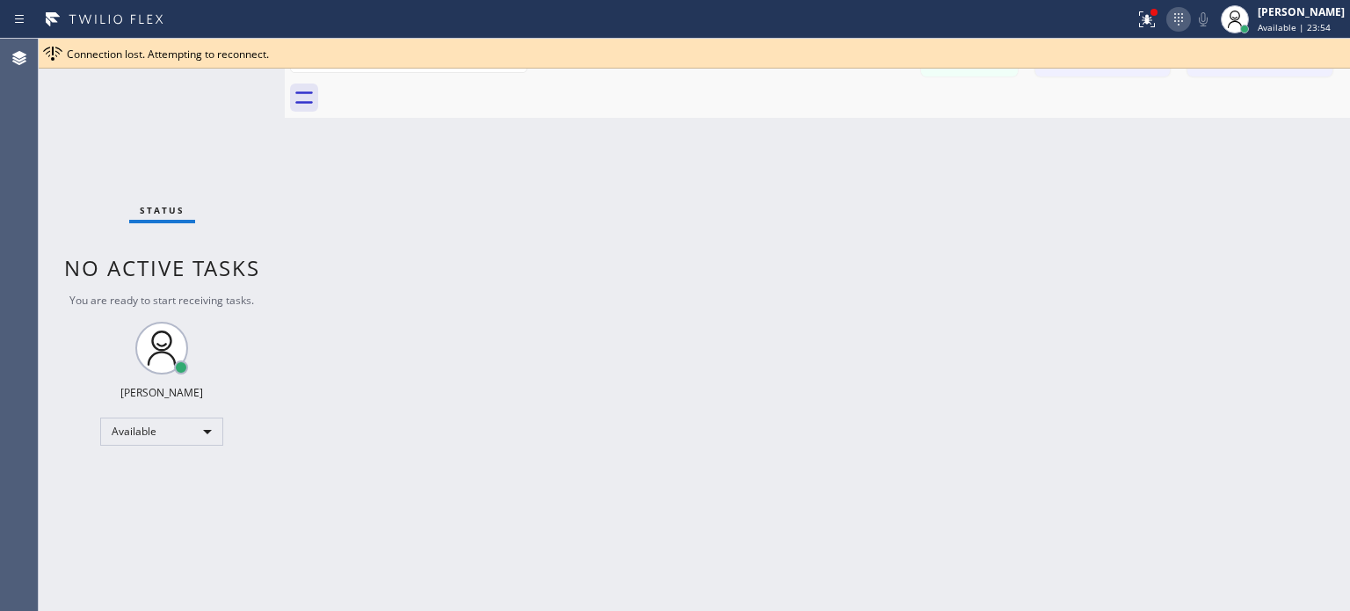
click at [1176, 29] on icon at bounding box center [1178, 19] width 21 height 21
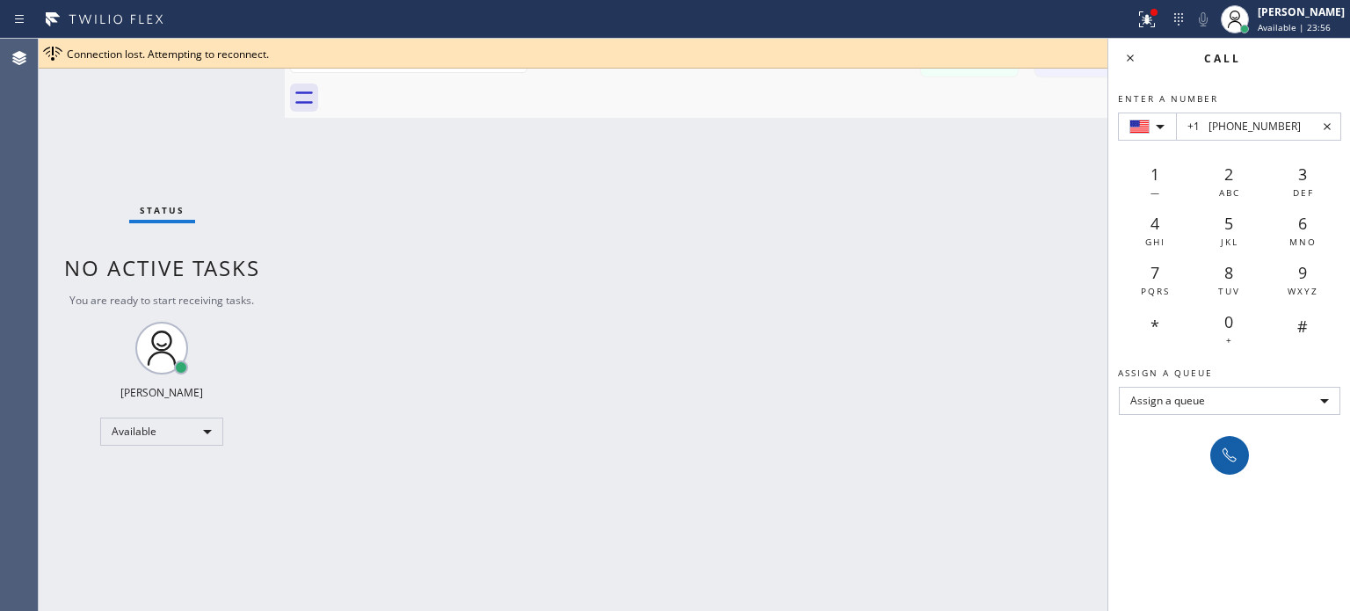
type input "+1 [PHONE_NUMBER]"
click at [1227, 456] on icon at bounding box center [1230, 455] width 14 height 14
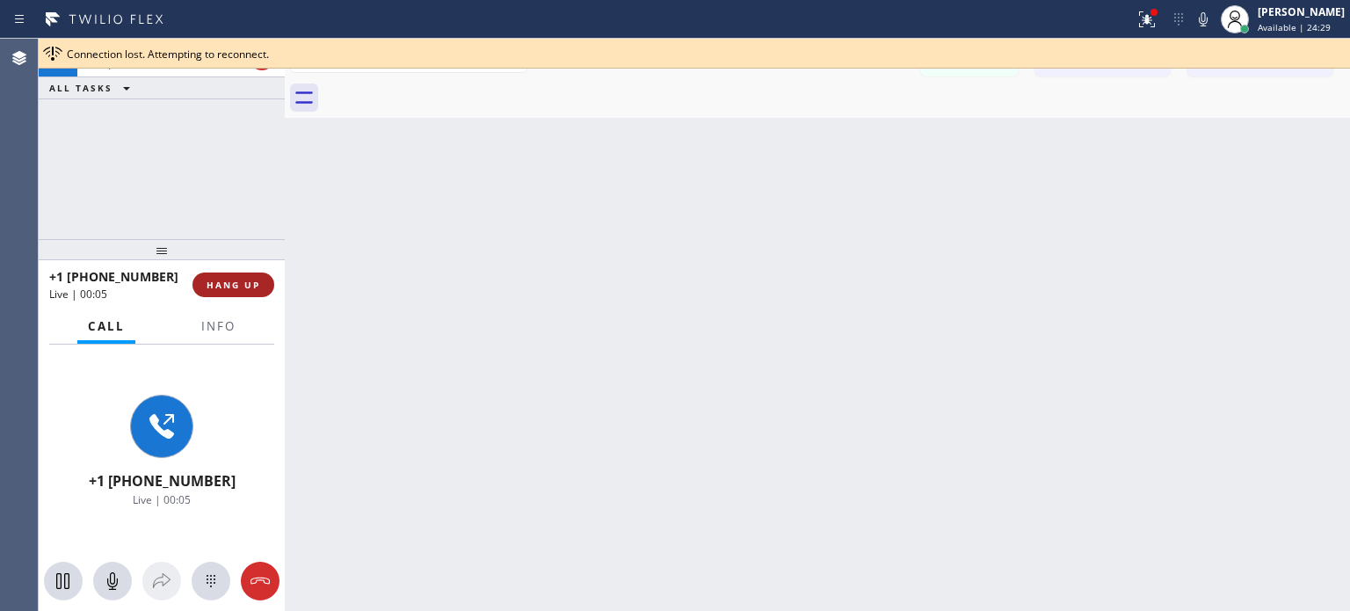
click at [222, 287] on span "HANG UP" at bounding box center [234, 285] width 54 height 12
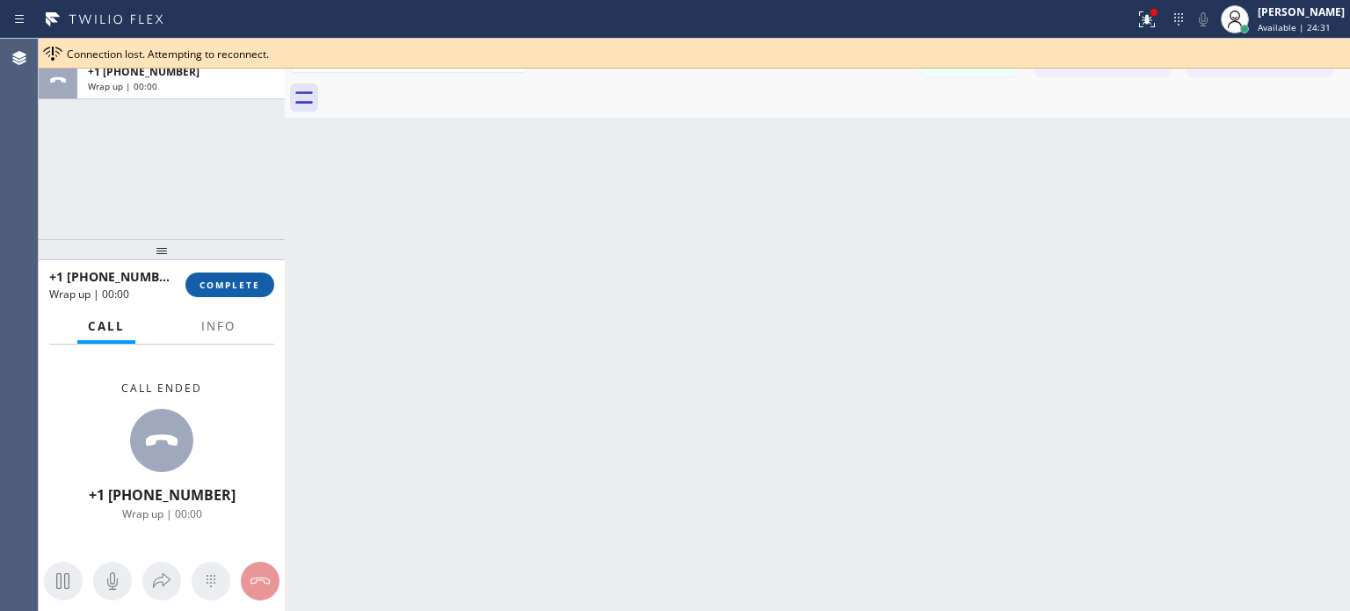
drag, startPoint x: 225, startPoint y: 288, endPoint x: 123, endPoint y: 6, distance: 300.0
click at [225, 287] on span "COMPLETE" at bounding box center [230, 285] width 61 height 12
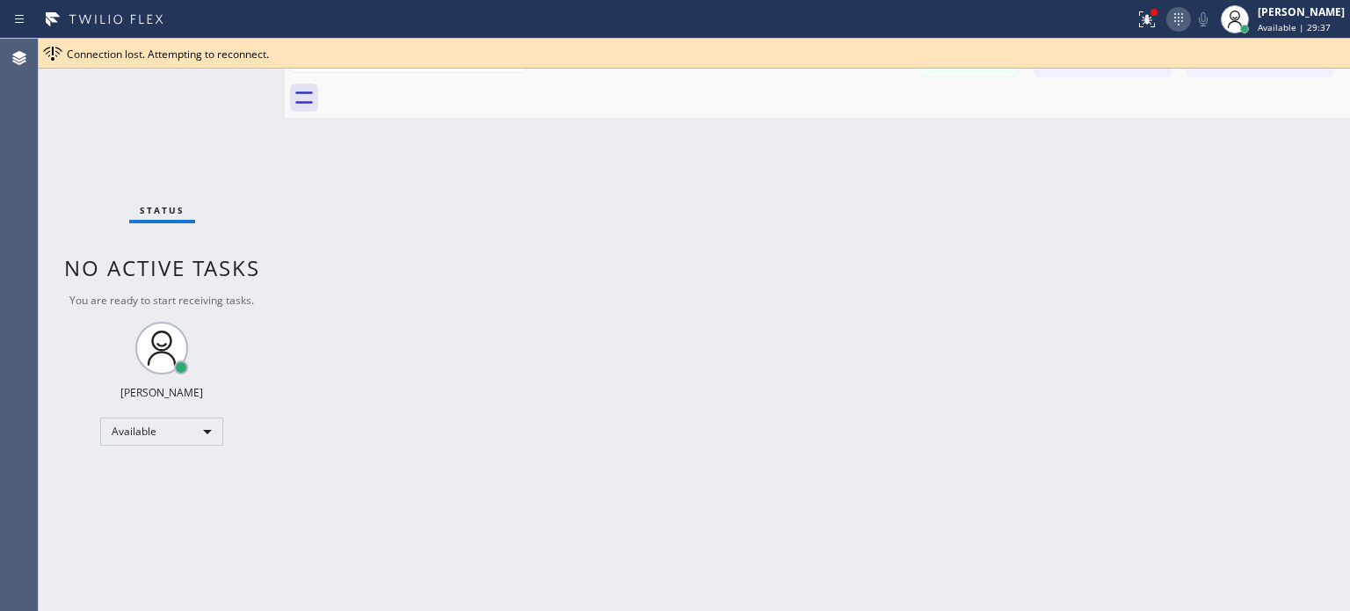
click at [1174, 24] on icon at bounding box center [1178, 19] width 9 height 12
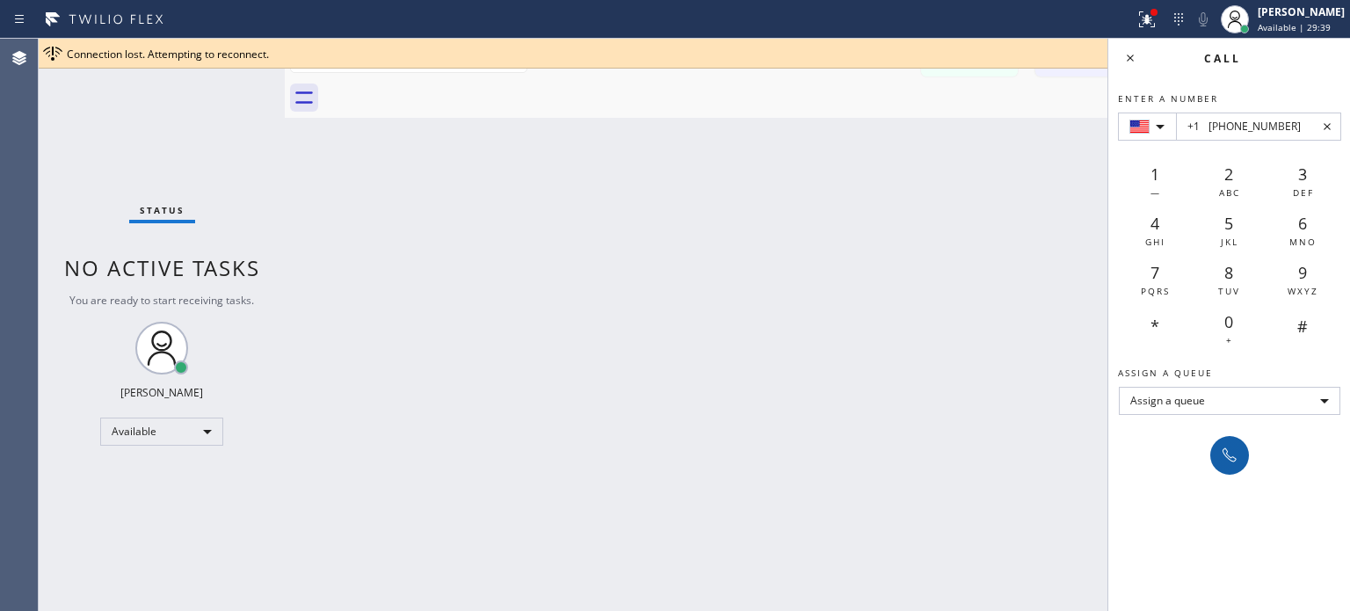
type input "+1 [PHONE_NUMBER]"
drag, startPoint x: 1226, startPoint y: 458, endPoint x: 1177, endPoint y: 414, distance: 66.0
click at [1226, 454] on icon at bounding box center [1229, 455] width 21 height 21
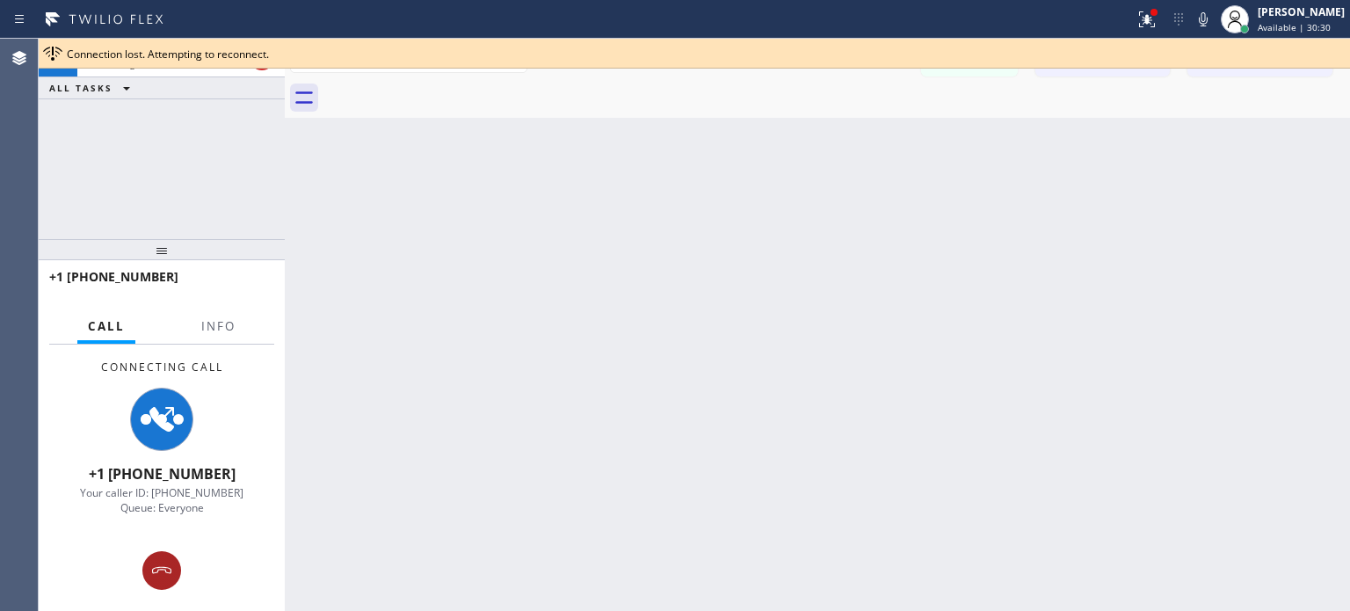
click at [158, 565] on icon at bounding box center [161, 570] width 21 height 21
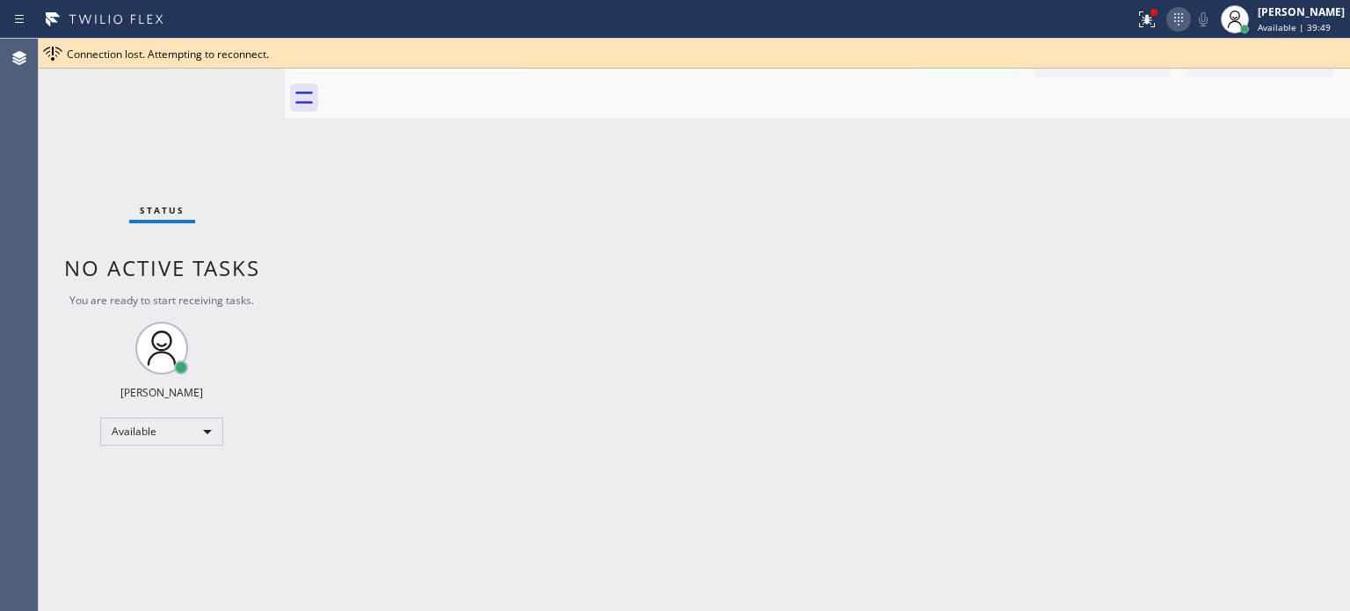
click at [1178, 18] on icon at bounding box center [1178, 19] width 21 height 21
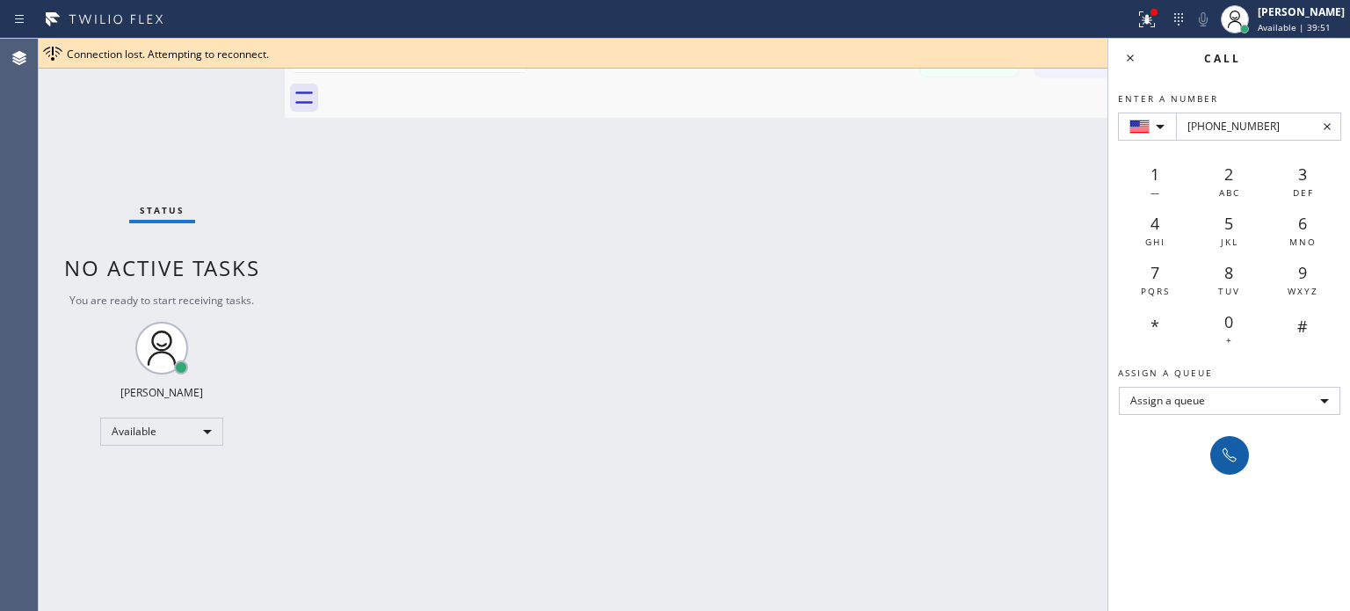
type input "[PHONE_NUMBER]"
click at [1224, 454] on icon at bounding box center [1230, 455] width 14 height 14
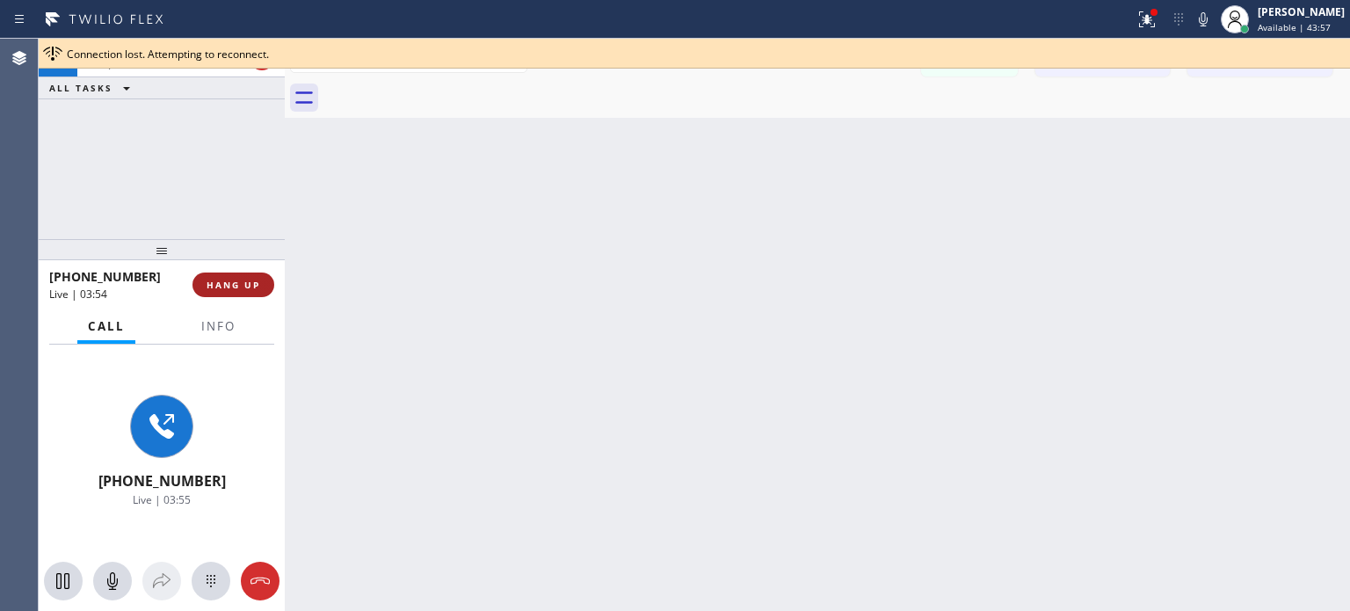
click at [234, 281] on span "HANG UP" at bounding box center [234, 285] width 54 height 12
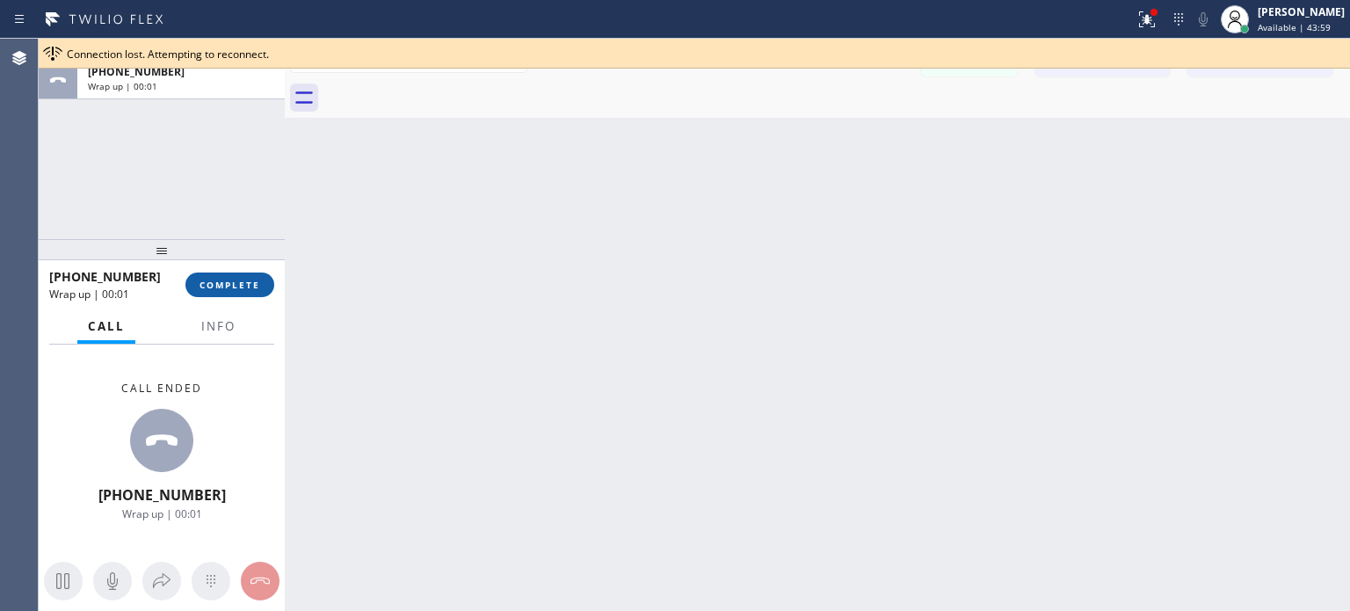
click at [238, 287] on span "COMPLETE" at bounding box center [230, 285] width 61 height 12
